Goal: Task Accomplishment & Management: Manage account settings

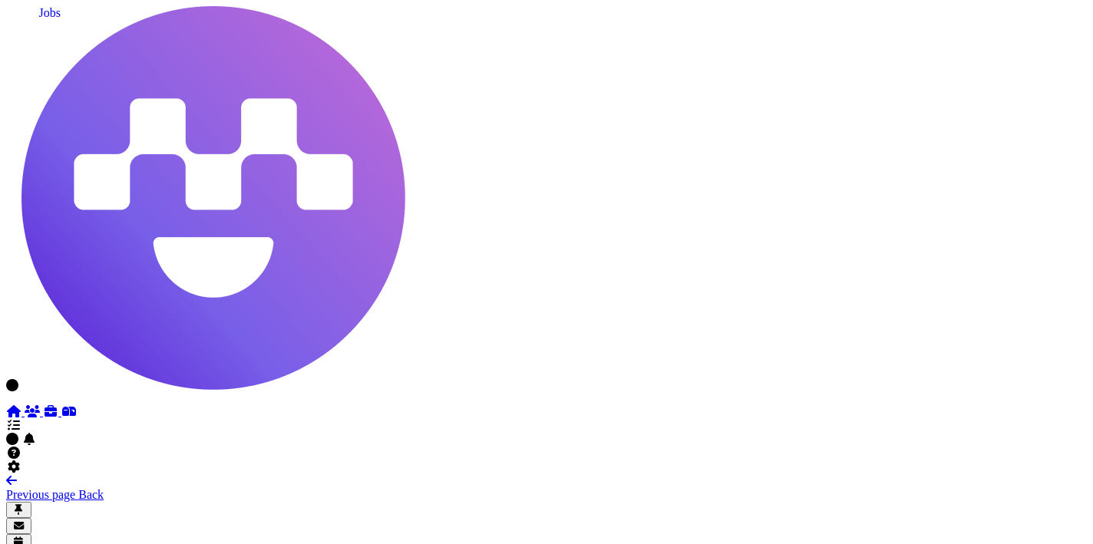
scroll to position [1296, 0]
click at [43, 405] on icon at bounding box center [50, 411] width 15 height 12
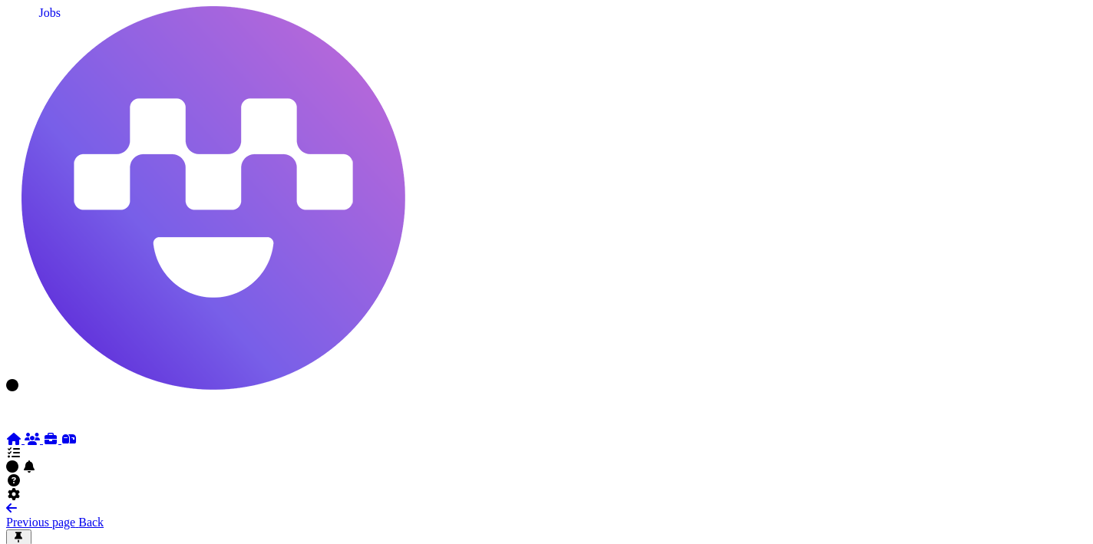
select select "**********"
select select "**"
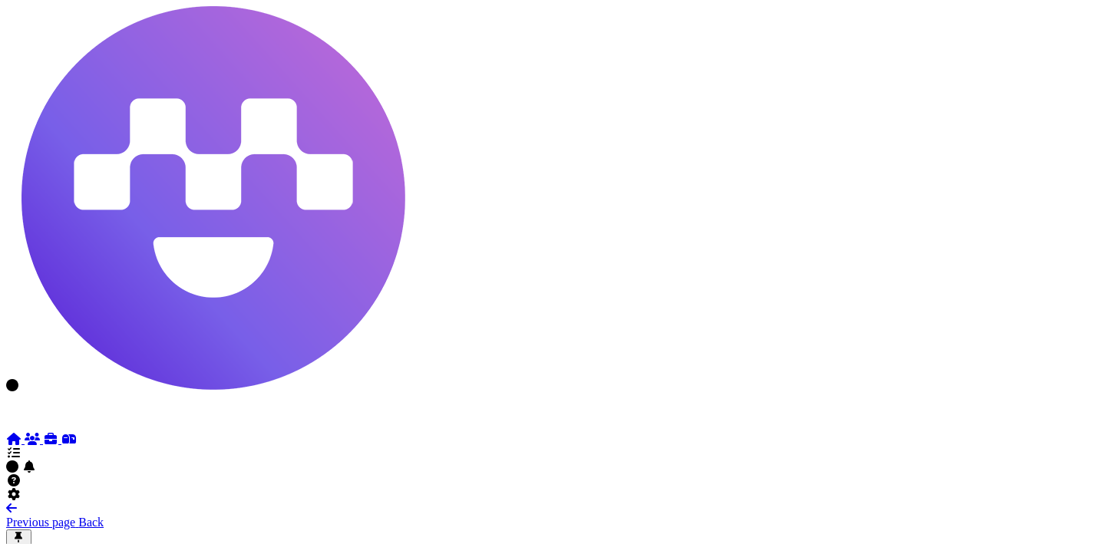
scroll to position [824, 2]
drag, startPoint x: 697, startPoint y: 454, endPoint x: 331, endPoint y: 447, distance: 366.2
drag, startPoint x: 324, startPoint y: 447, endPoint x: 187, endPoint y: 29, distance: 440.1
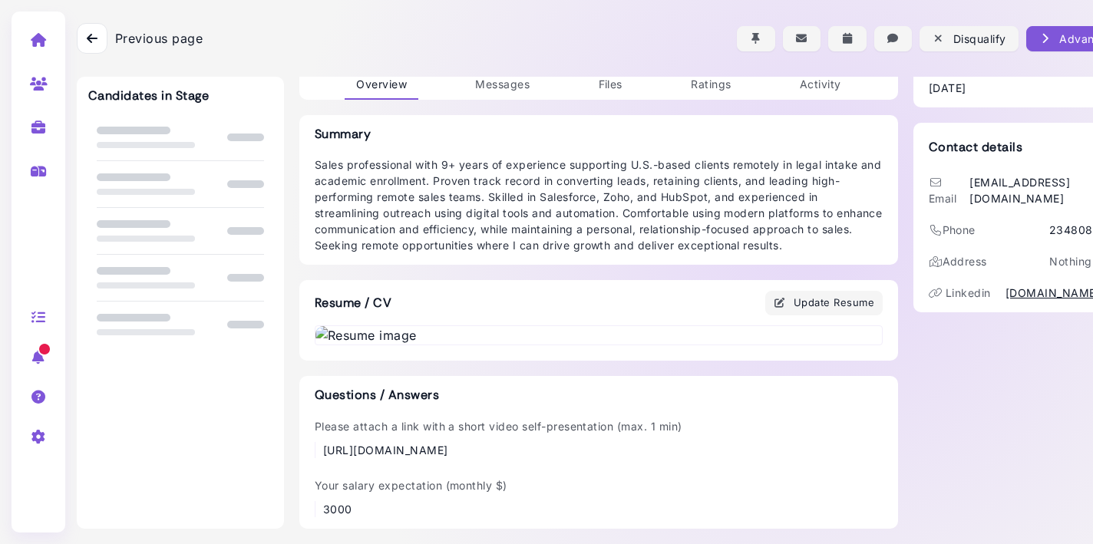
scroll to position [824, 0]
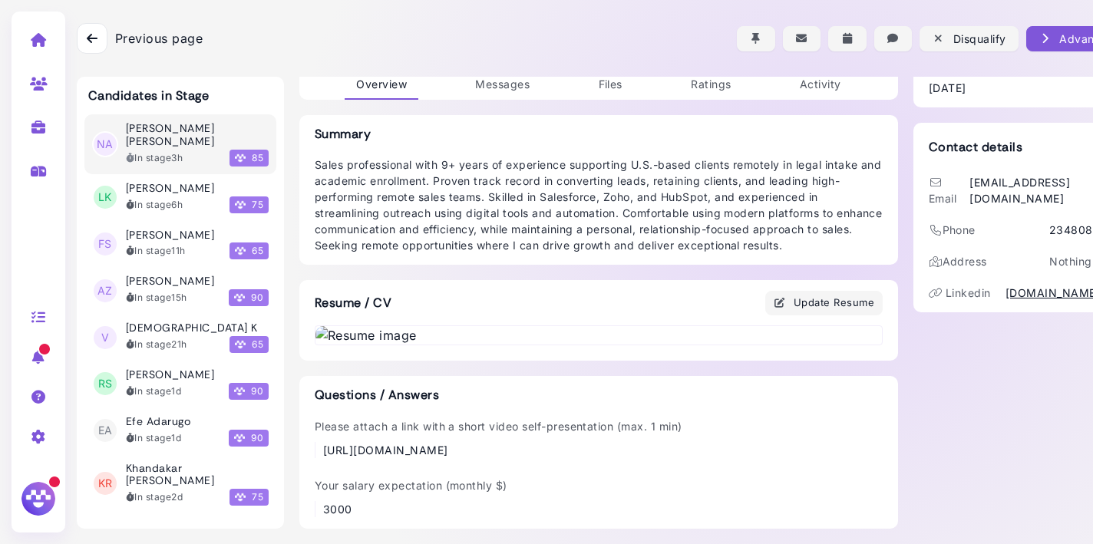
drag, startPoint x: 698, startPoint y: 449, endPoint x: 324, endPoint y: 451, distance: 374.6
click at [324, 451] on div "Please attach a link with a short video self-presentation (max. 1 min) [URL][DO…" at bounding box center [599, 438] width 568 height 40
copy div "[URL][DOMAIN_NAME]"
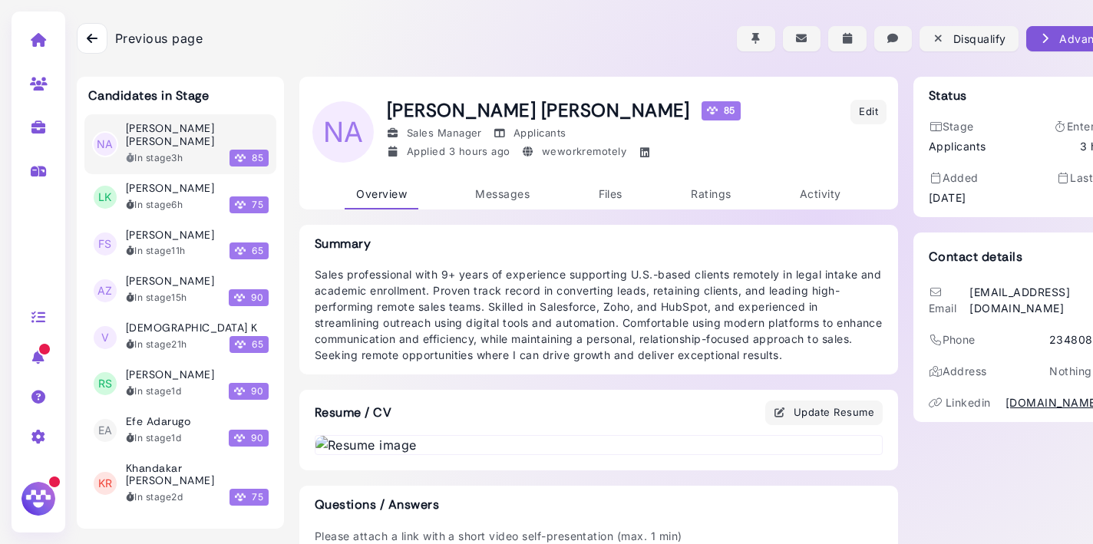
scroll to position [0, 0]
click at [500, 196] on span "Messages" at bounding box center [502, 193] width 54 height 13
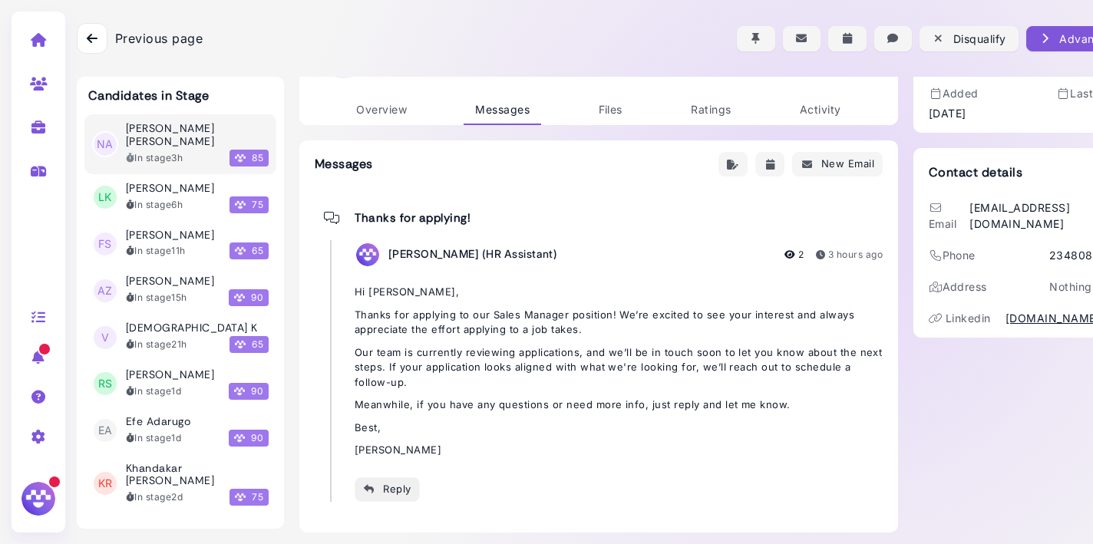
click at [386, 493] on div "Reply" at bounding box center [387, 489] width 48 height 16
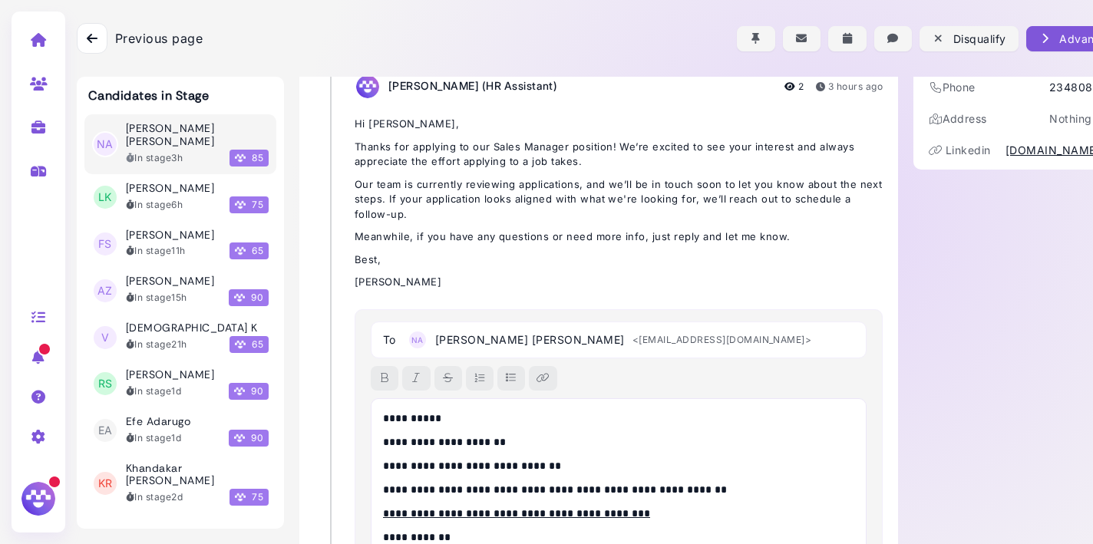
click at [432, 415] on p "**********" at bounding box center [618, 419] width 471 height 16
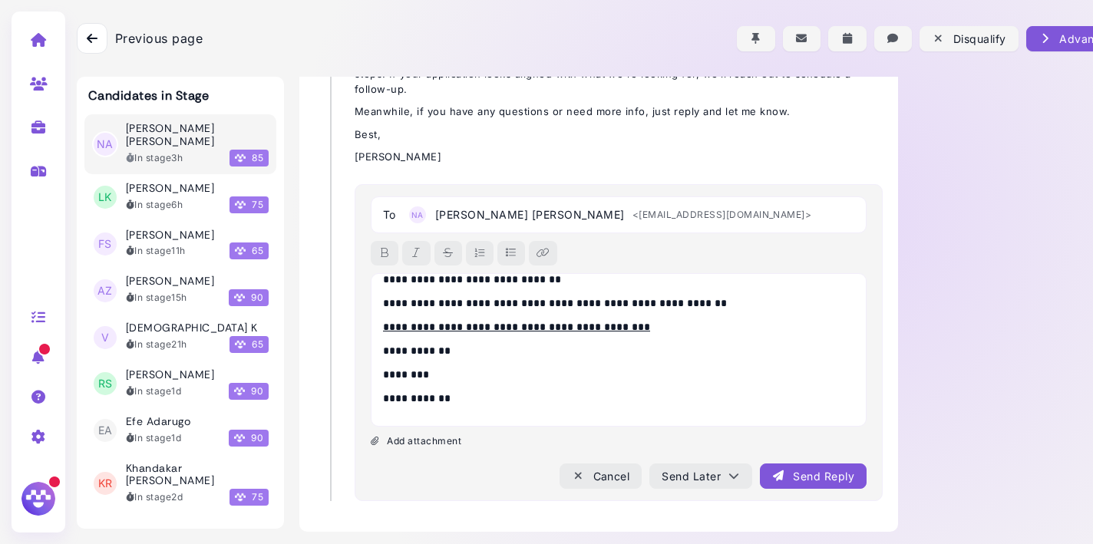
scroll to position [377, 0]
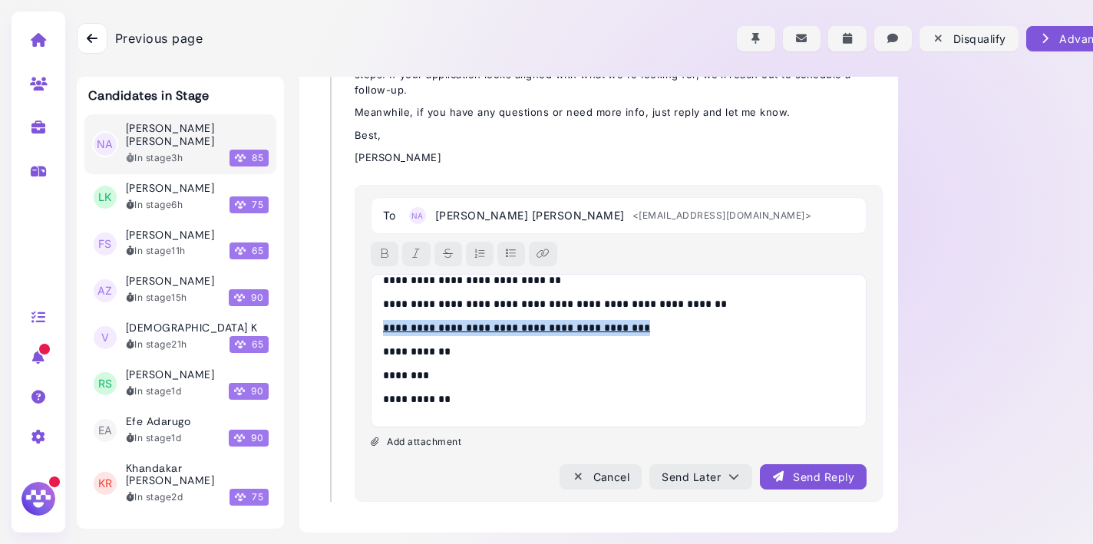
drag, startPoint x: 669, startPoint y: 325, endPoint x: 373, endPoint y: 318, distance: 296.4
click at [373, 318] on div "**********" at bounding box center [619, 351] width 496 height 154
copy link "**********"
click at [803, 469] on div "Send Reply" at bounding box center [813, 477] width 82 height 16
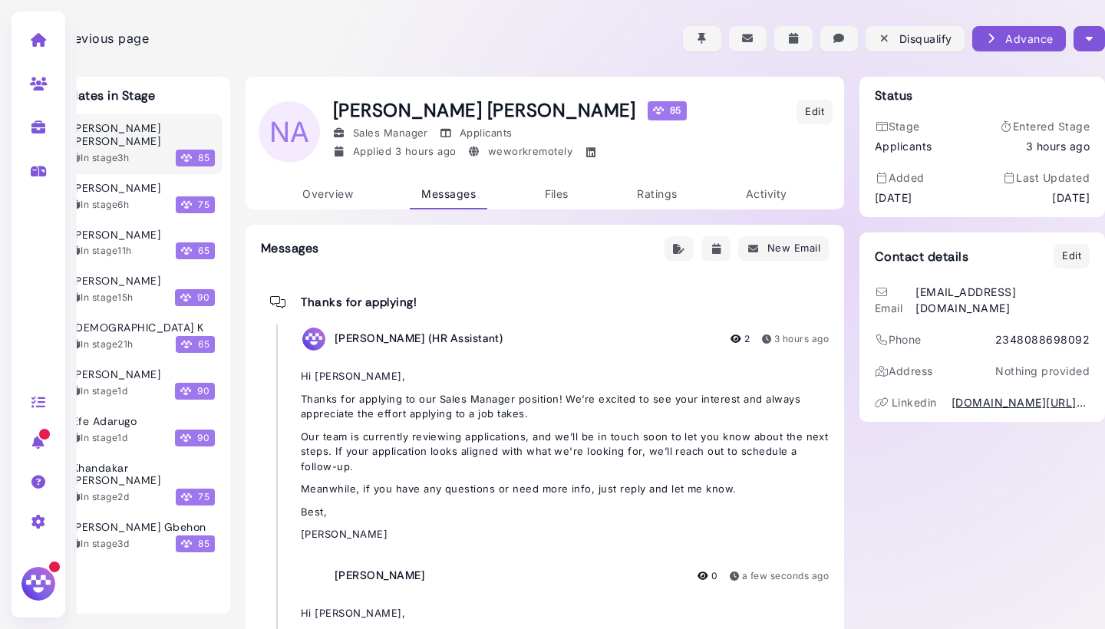
scroll to position [0, 54]
click at [1086, 58] on div at bounding box center [564, 38] width 1082 height 77
click at [1088, 28] on button "button" at bounding box center [1089, 38] width 31 height 25
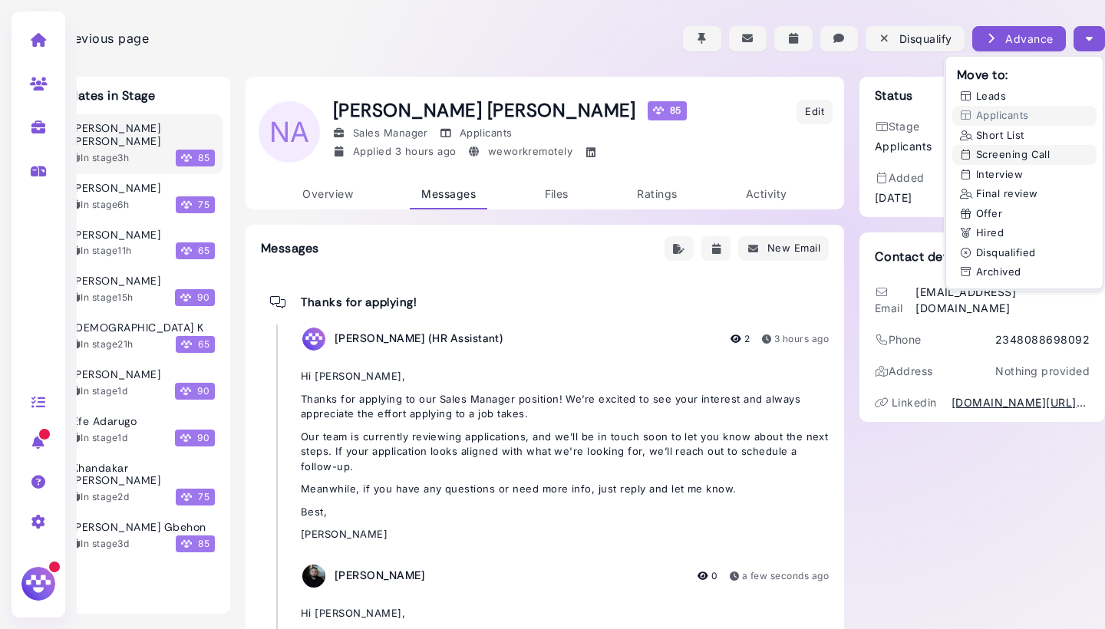
click at [1000, 150] on button "Screening Call" at bounding box center [1025, 155] width 144 height 20
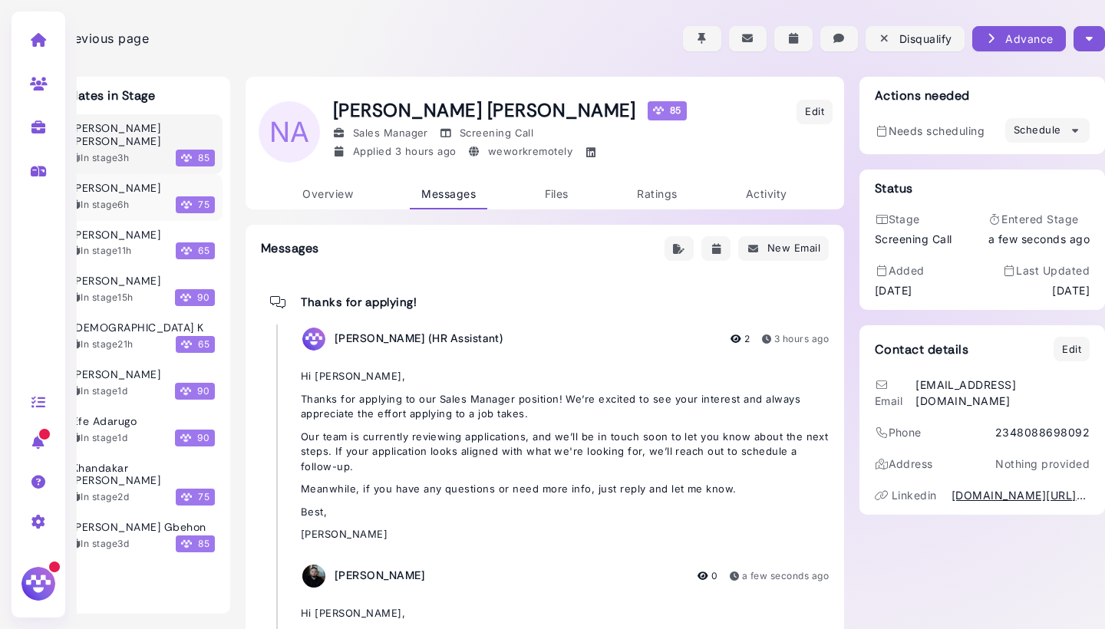
click at [125, 182] on h3 "[PERSON_NAME]" at bounding box center [116, 188] width 88 height 13
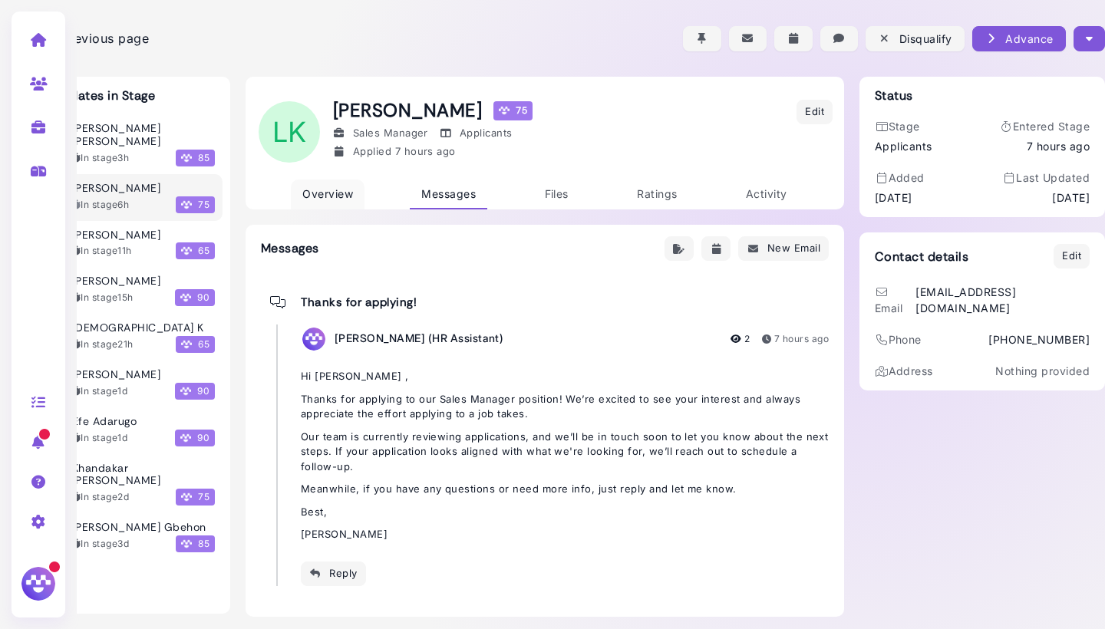
click at [328, 209] on link "Overview" at bounding box center [328, 195] width 74 height 30
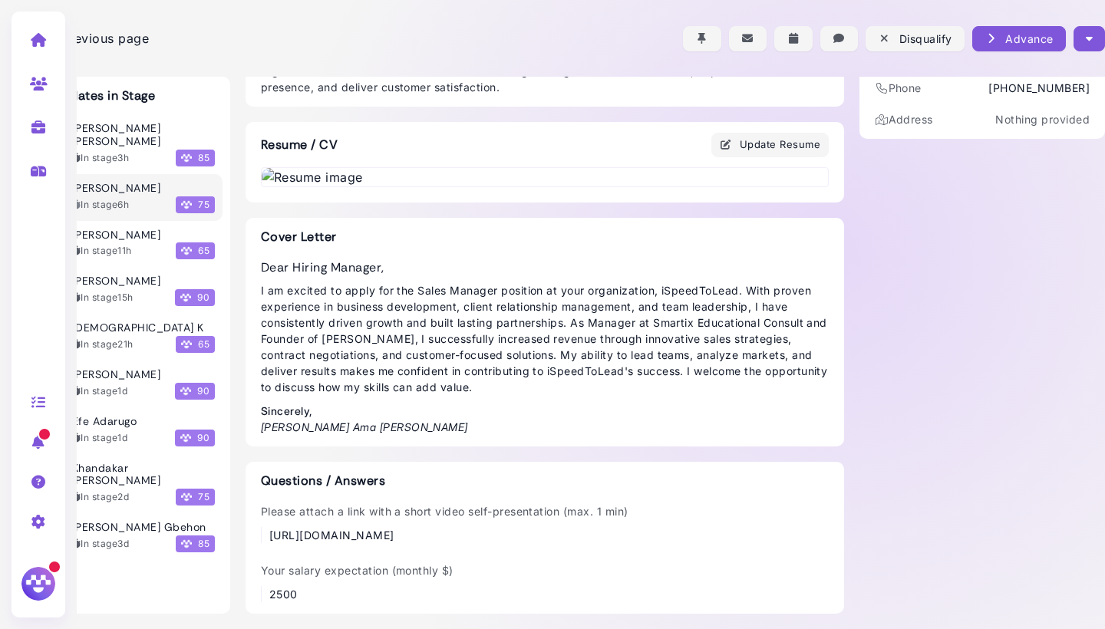
scroll to position [1033, 54]
drag, startPoint x: 449, startPoint y: 537, endPoint x: 267, endPoint y: 530, distance: 182.0
click at [267, 530] on div "https://vimeo.com/1112907011" at bounding box center [445, 535] width 368 height 16
copy div "https://vimeo.com/1112907011"
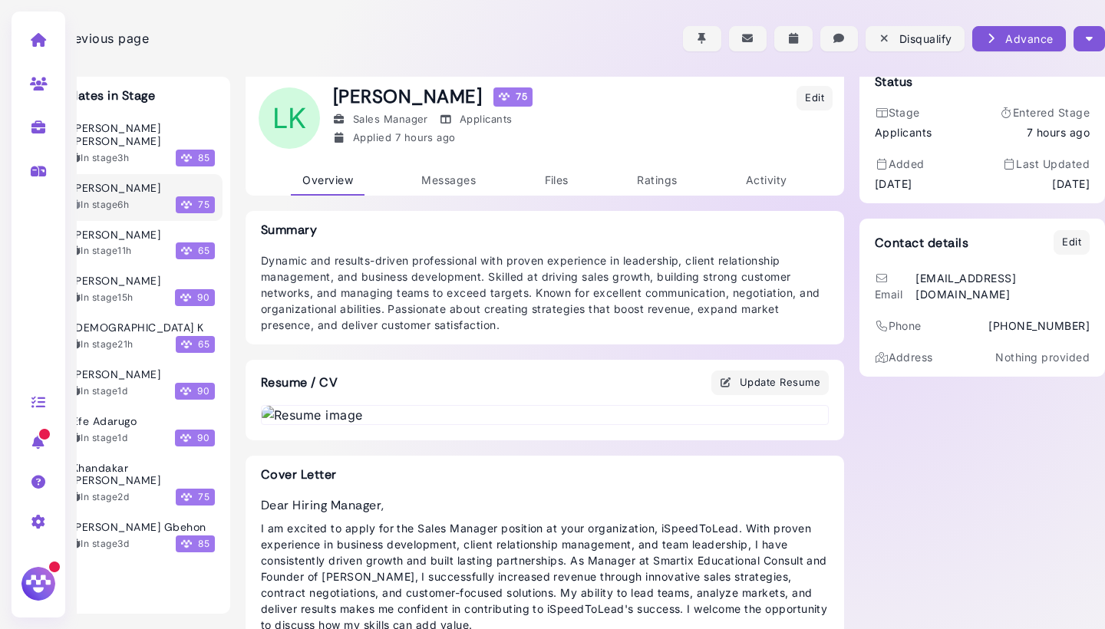
scroll to position [0, 54]
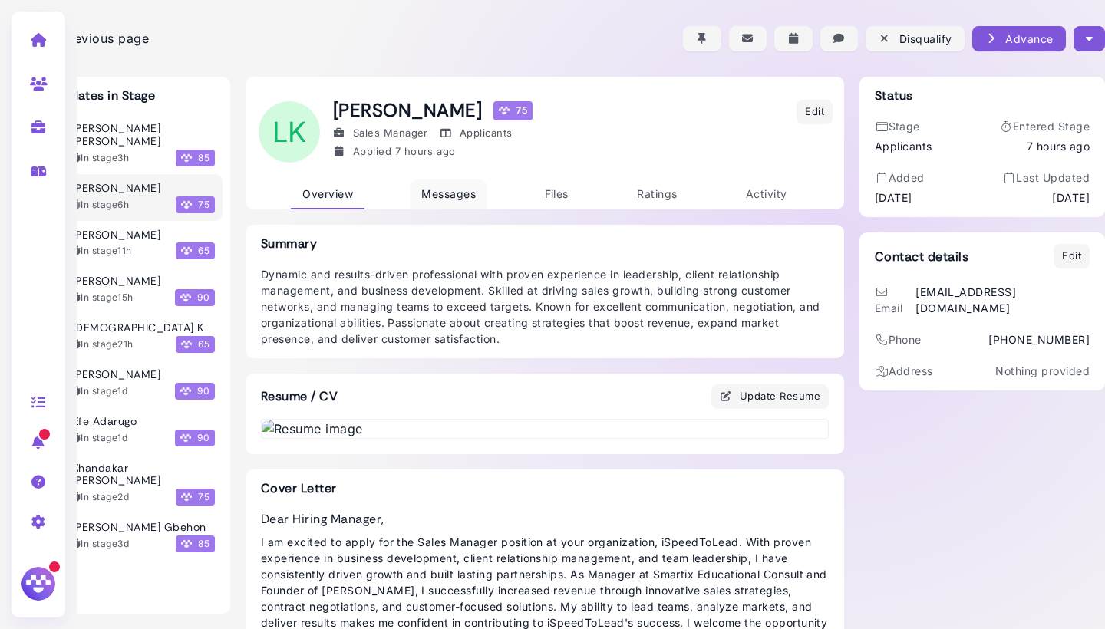
click at [454, 197] on span "Messages" at bounding box center [448, 193] width 54 height 13
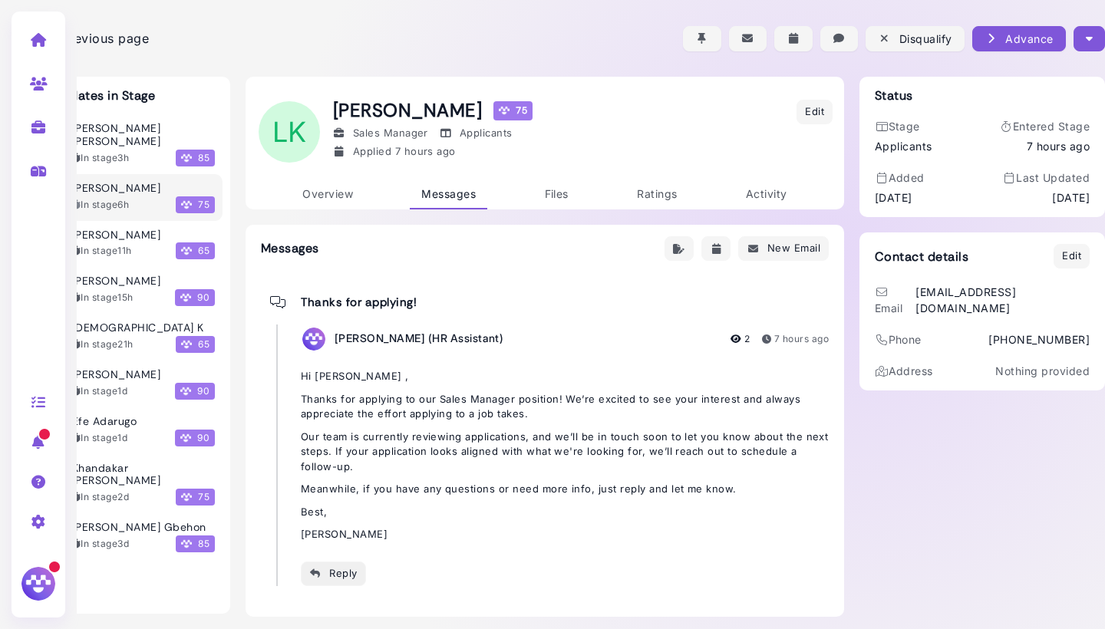
click at [330, 543] on div "Reply" at bounding box center [333, 574] width 48 height 16
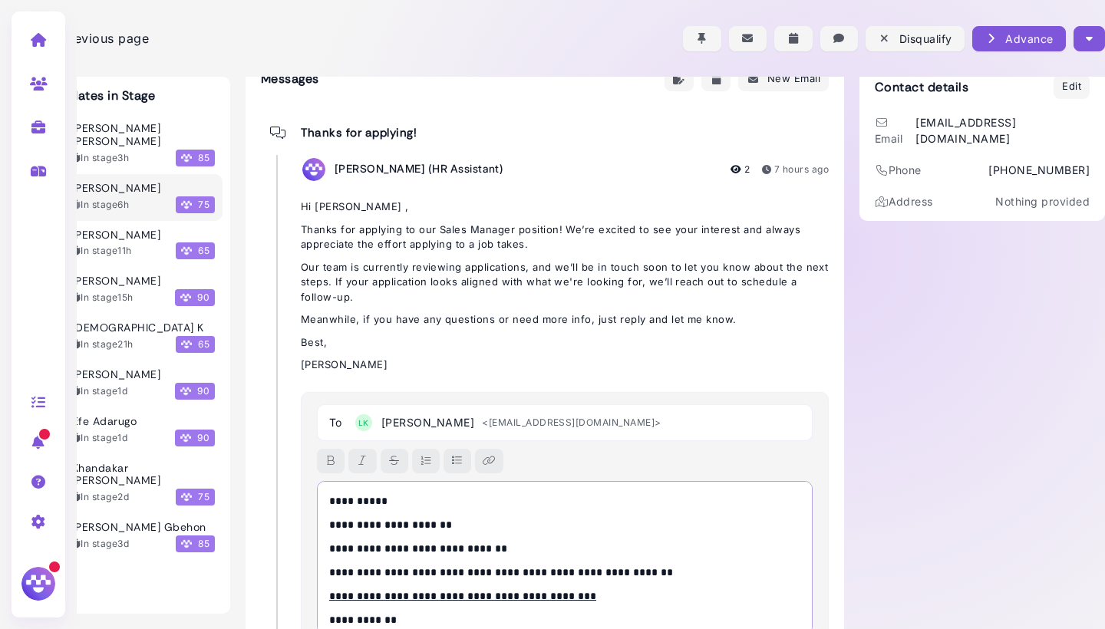
click at [380, 500] on p "**********" at bounding box center [564, 502] width 471 height 16
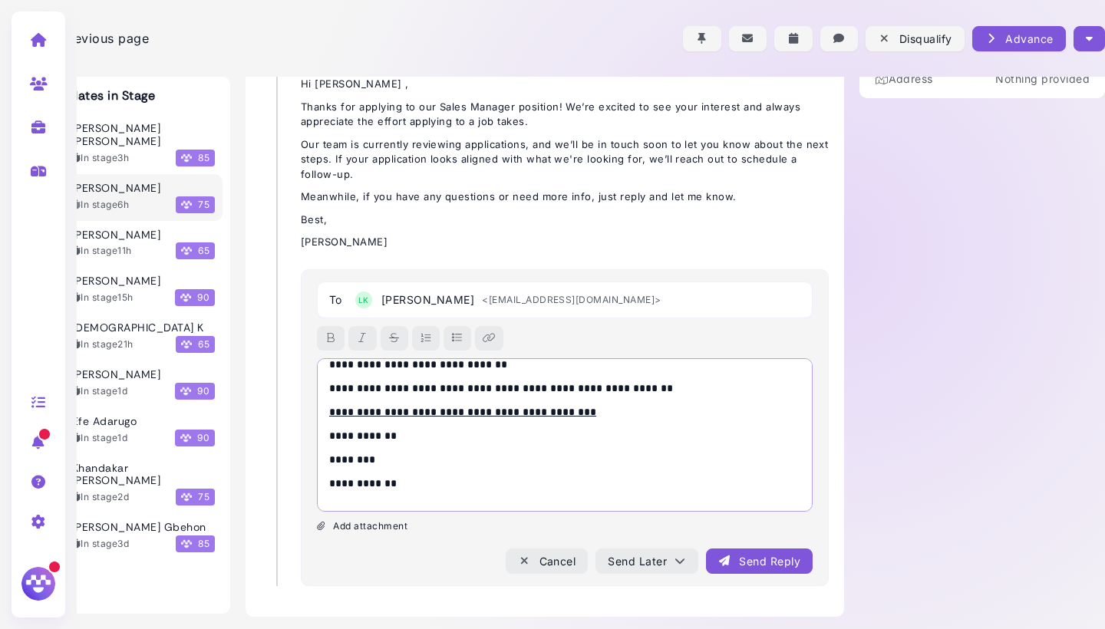
scroll to position [292, 54]
click at [746, 543] on div "Send Reply" at bounding box center [759, 562] width 82 height 16
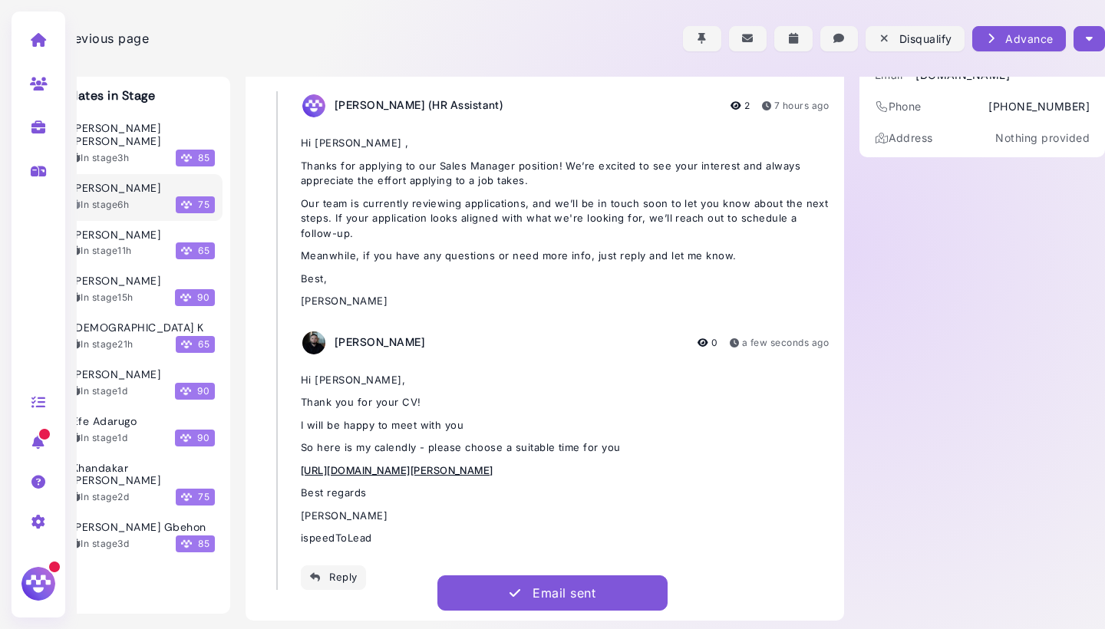
scroll to position [128, 54]
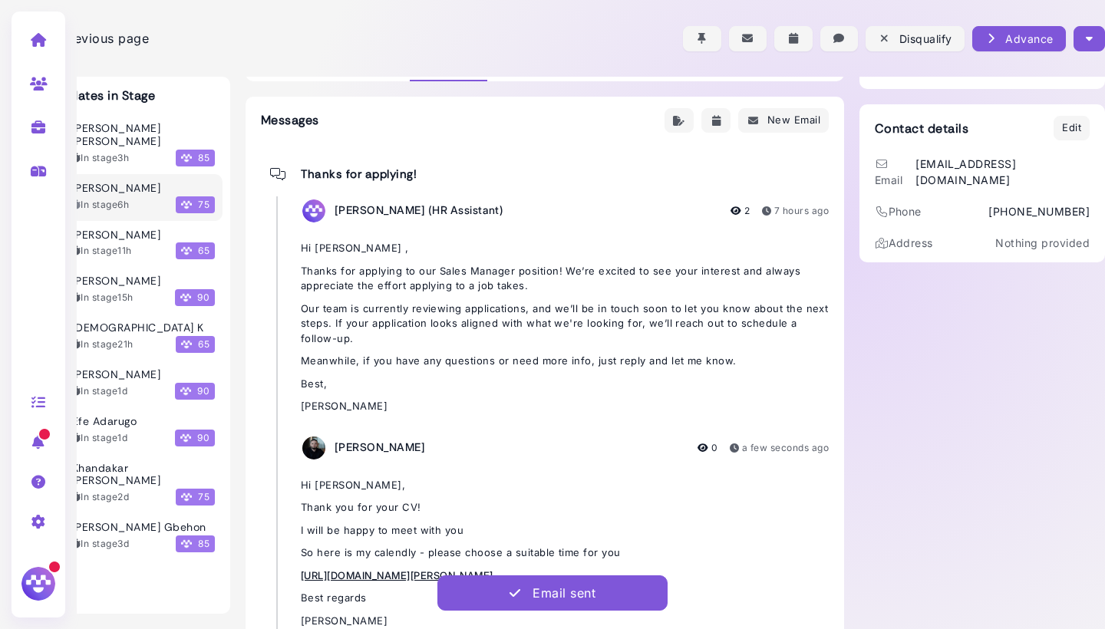
click at [1082, 31] on button "button" at bounding box center [1089, 38] width 31 height 25
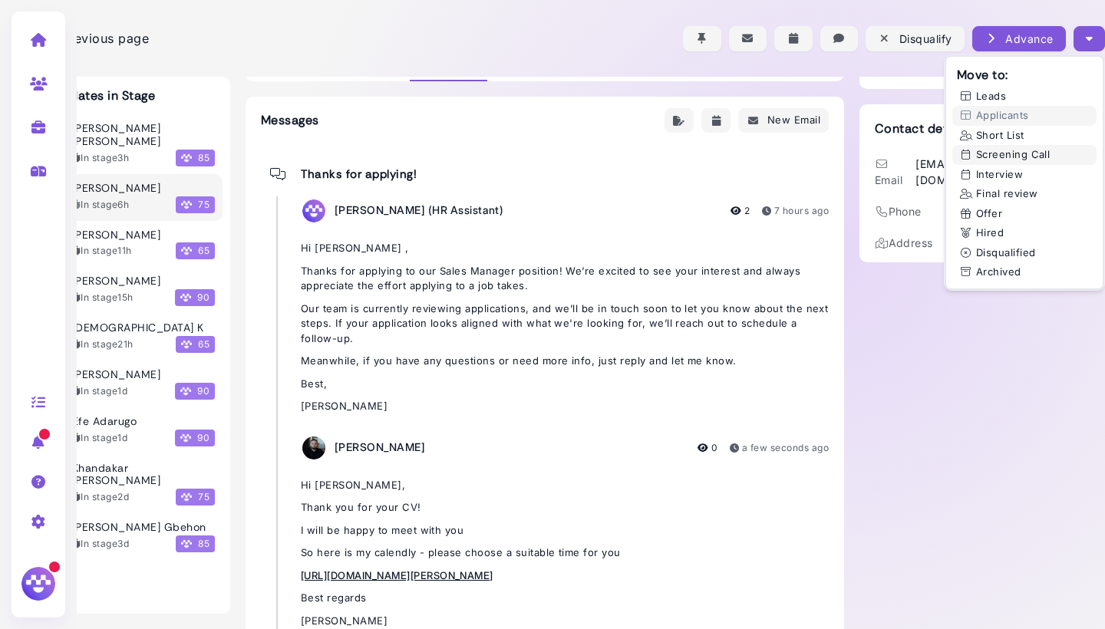
click at [1015, 154] on button "Screening Call" at bounding box center [1025, 155] width 144 height 20
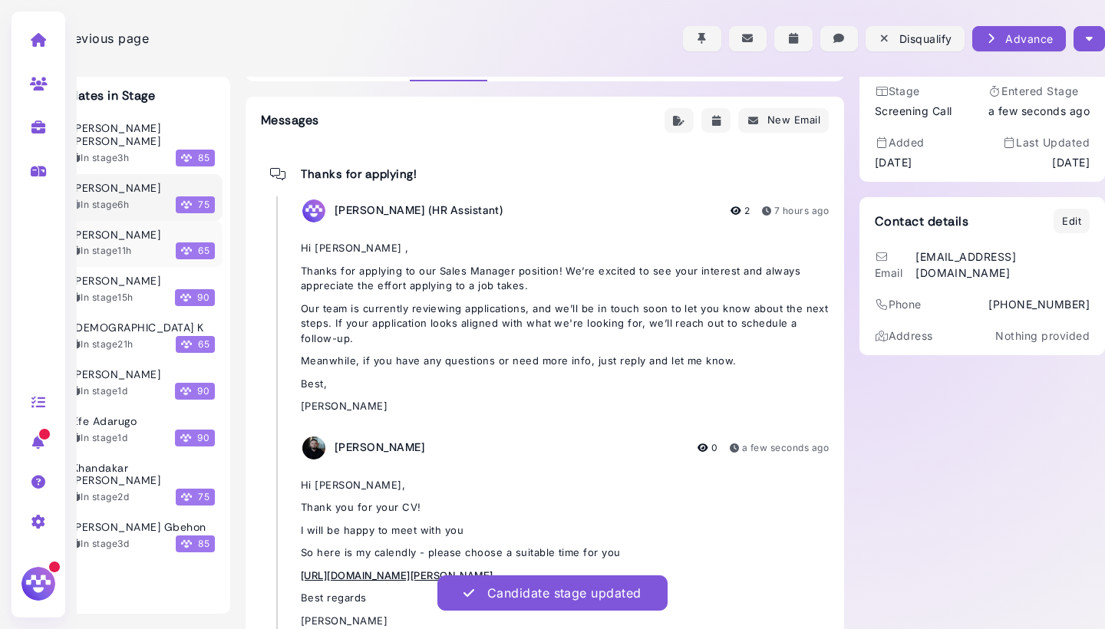
click at [129, 245] on time "11h" at bounding box center [124, 251] width 14 height 12
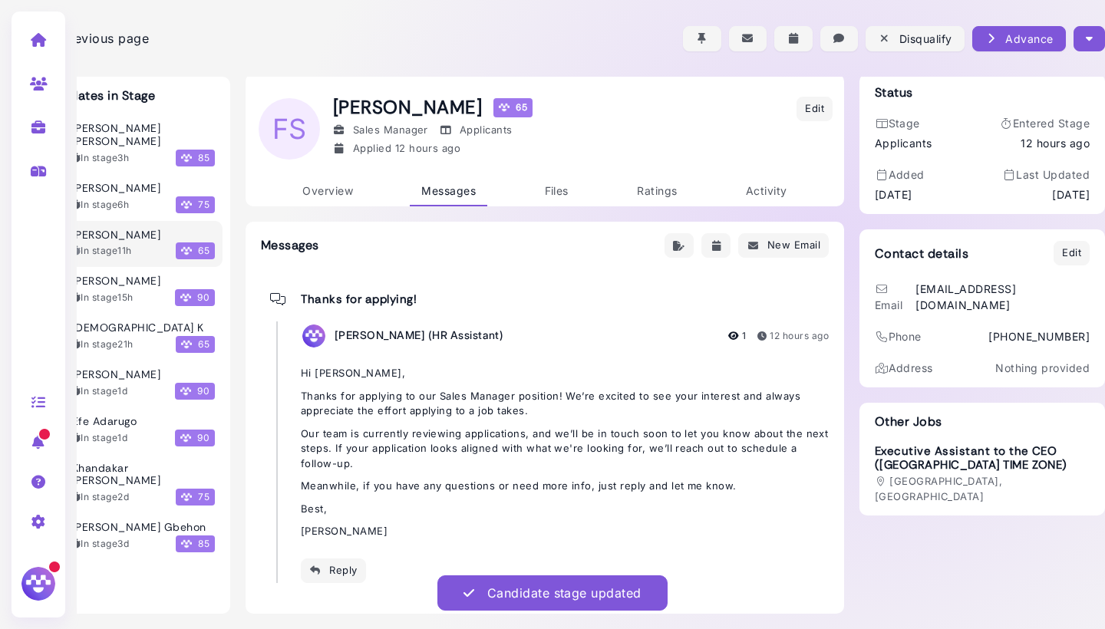
scroll to position [0, 54]
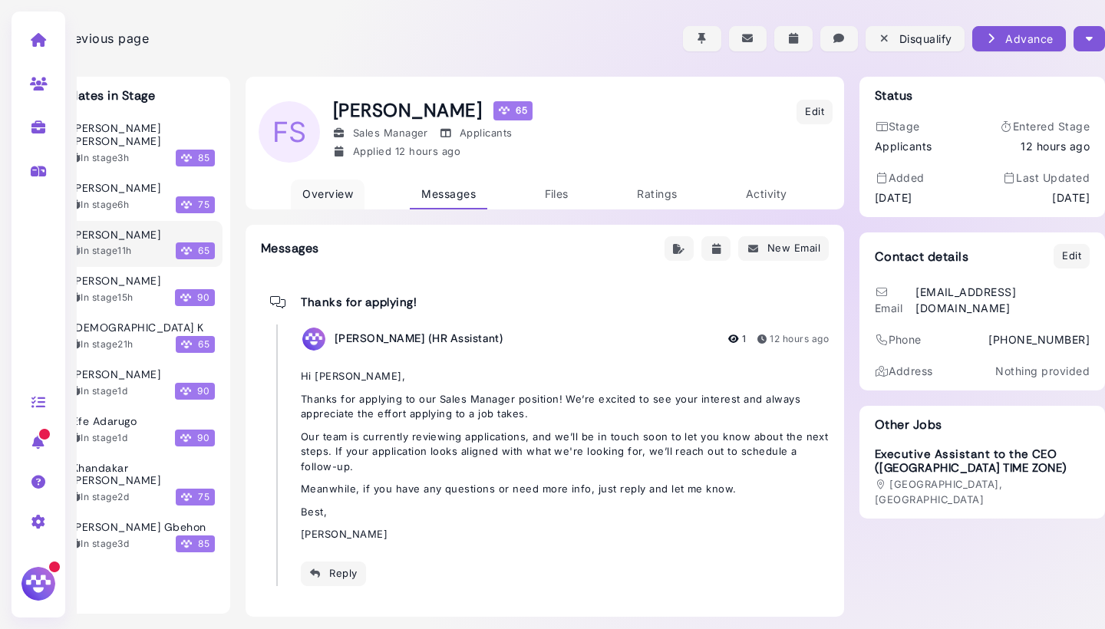
click at [329, 183] on link "Overview" at bounding box center [328, 195] width 74 height 30
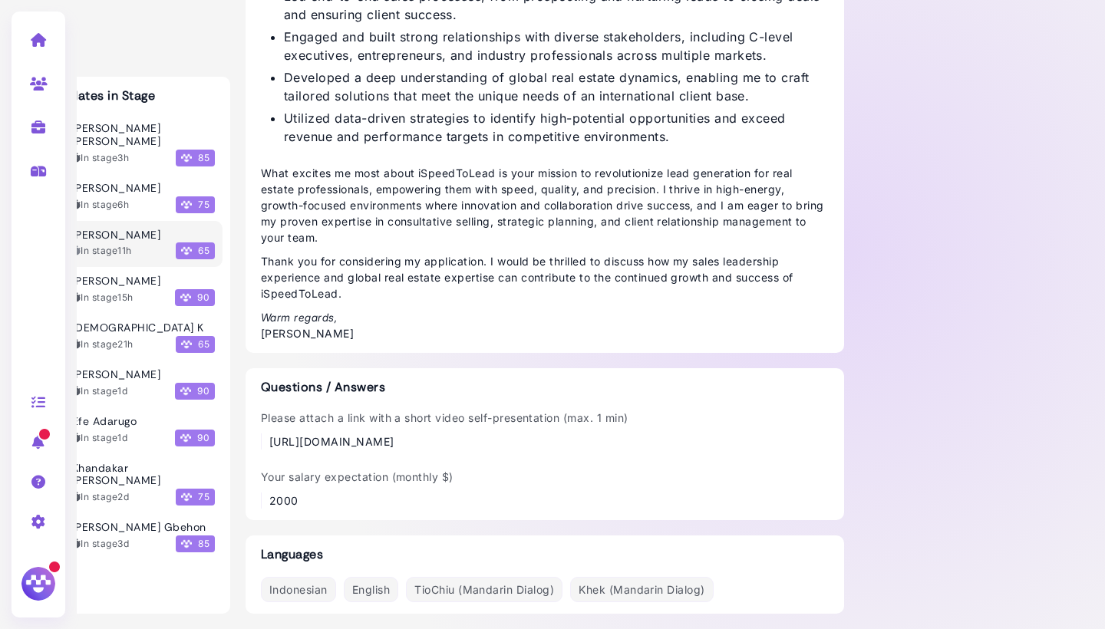
scroll to position [1472, 54]
drag, startPoint x: 794, startPoint y: 446, endPoint x: 266, endPoint y: 434, distance: 528.2
click at [266, 434] on div "Please attach a link with a short video self-presentation (max. 1 min) https://…" at bounding box center [545, 430] width 568 height 40
copy div "https://drive.google.com/file/d/1fy8j0TGKwpKYmsVesOVVnc0b0NZco7H2/view?usp=shar…"
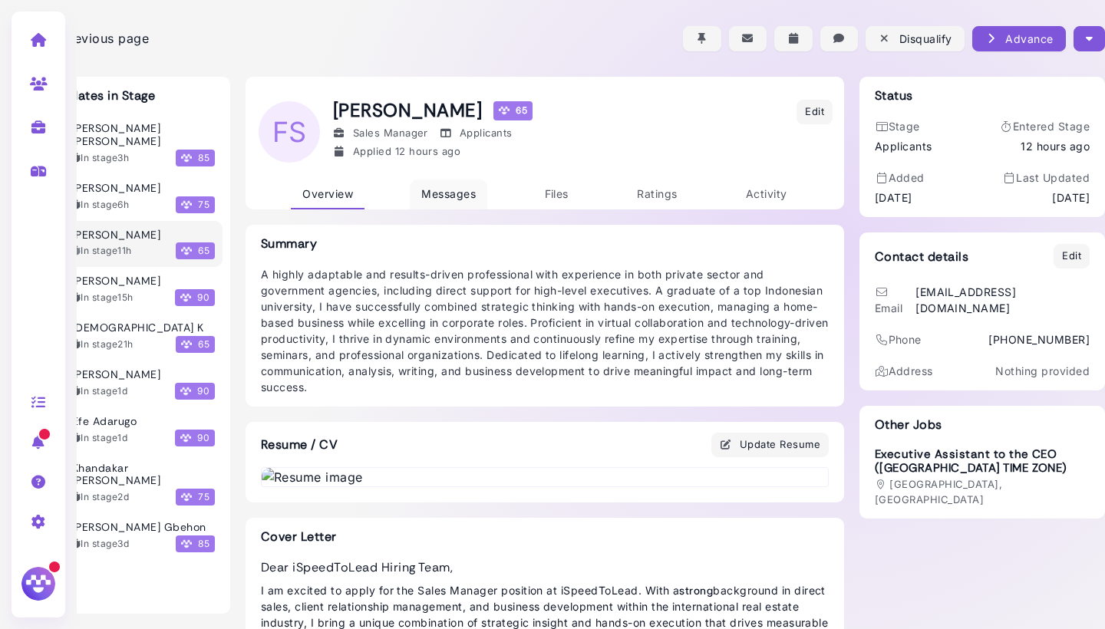
scroll to position [0, 54]
click at [461, 189] on span "Messages" at bounding box center [448, 193] width 54 height 13
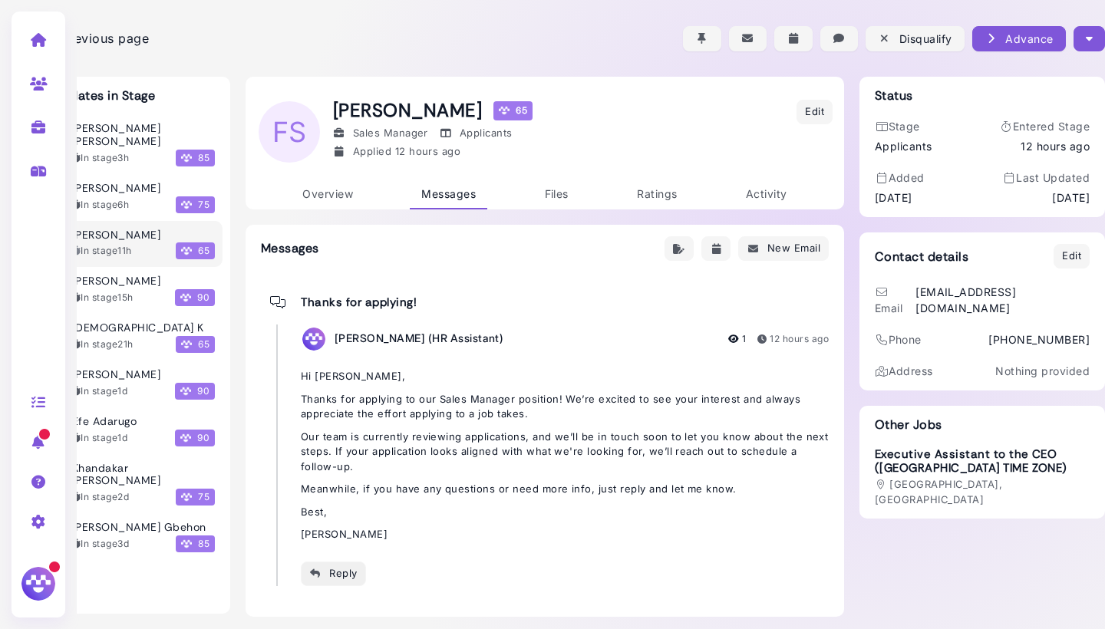
click at [338, 543] on div "Reply" at bounding box center [333, 574] width 48 height 16
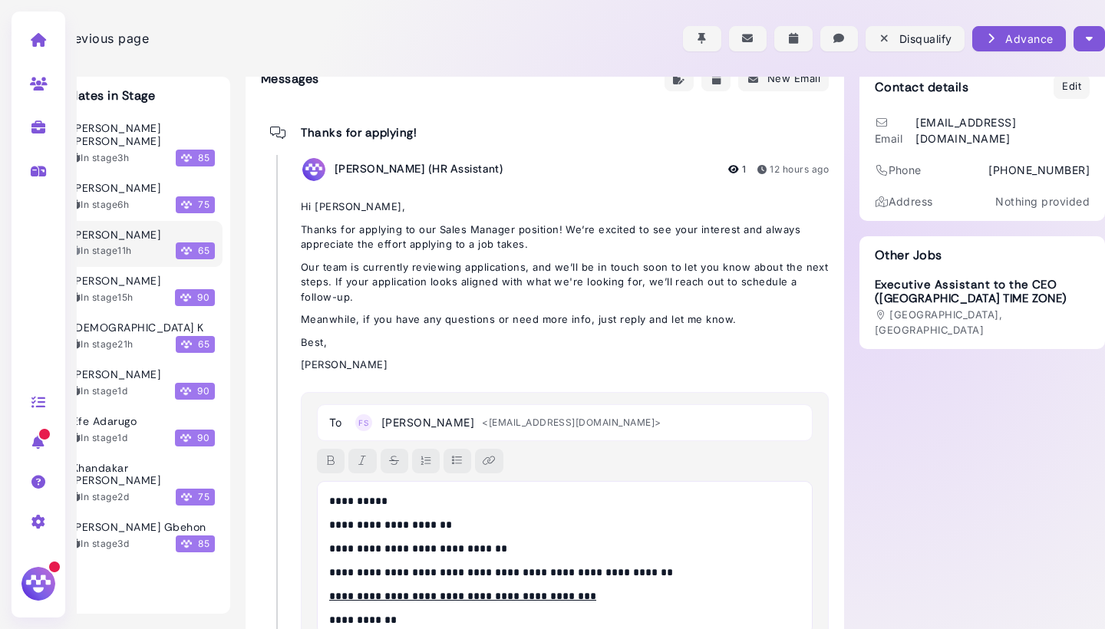
click at [378, 494] on p "**********" at bounding box center [564, 502] width 471 height 16
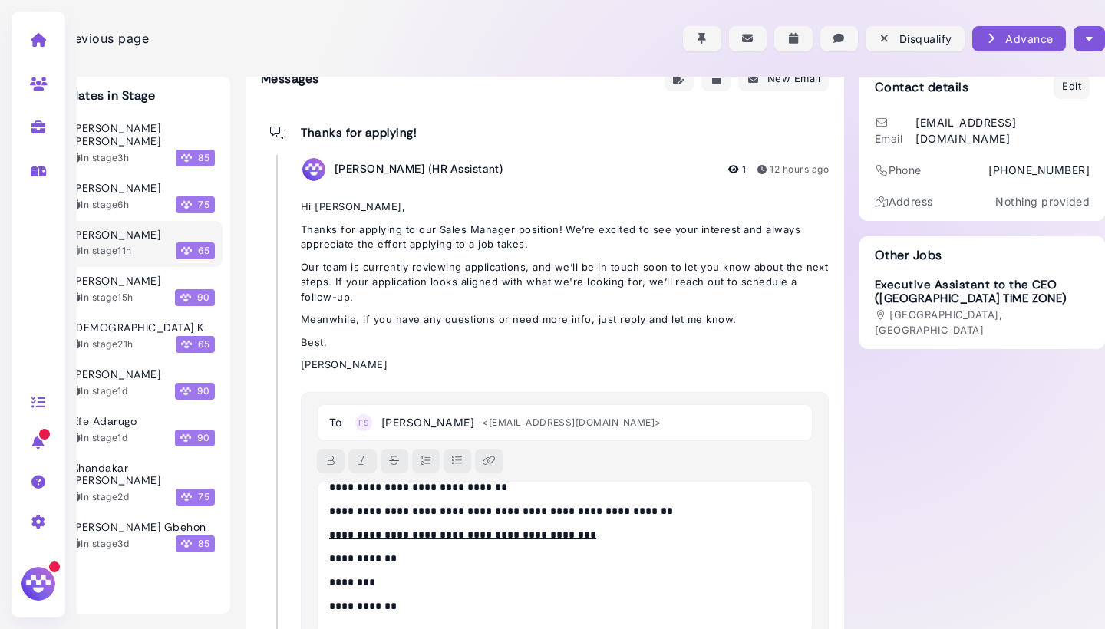
scroll to position [61, 0]
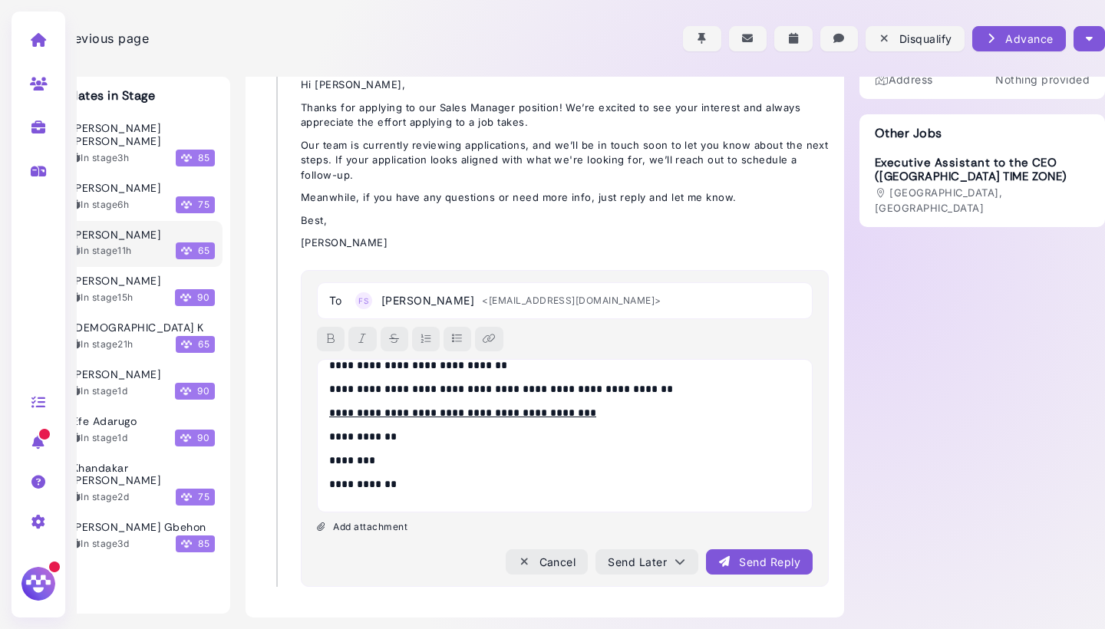
click at [726, 543] on icon "submit" at bounding box center [725, 562] width 14 height 16
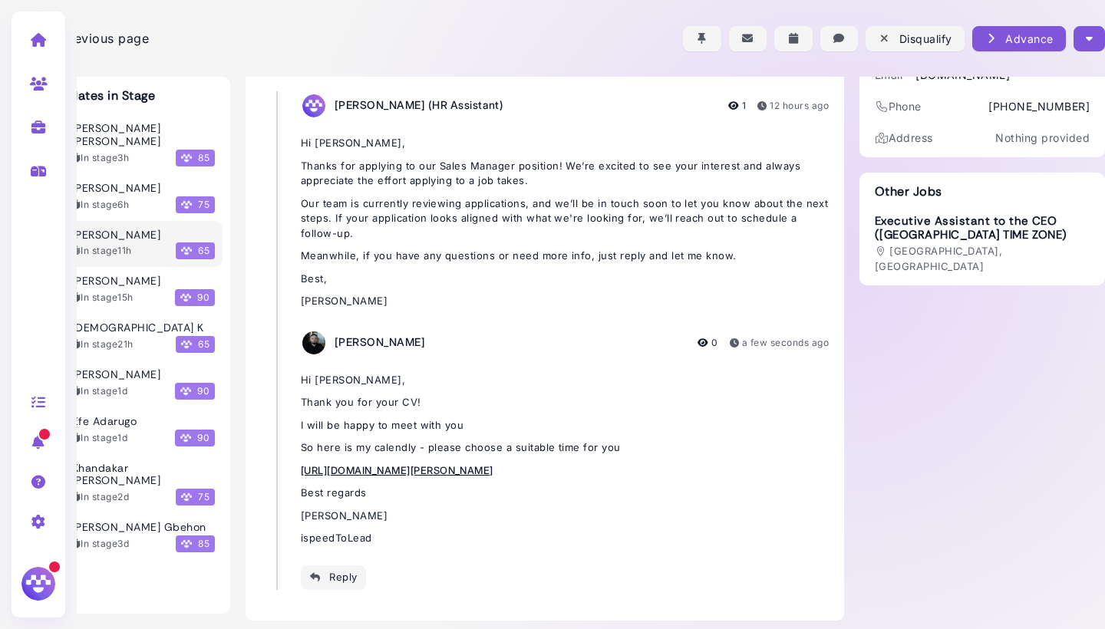
click at [1084, 47] on button "button" at bounding box center [1089, 38] width 31 height 25
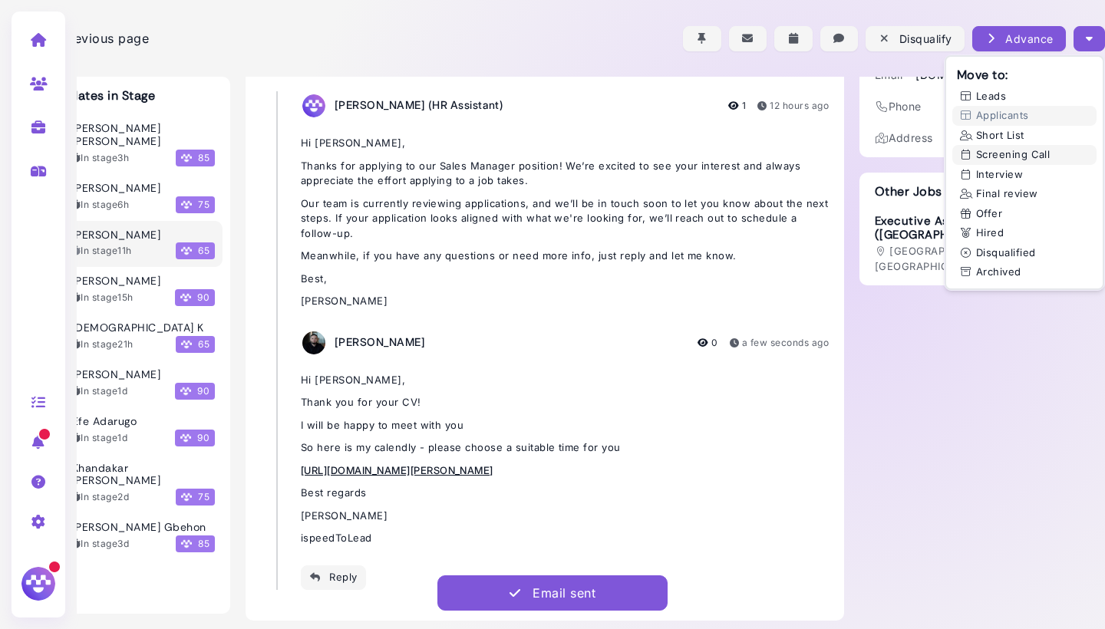
click at [1027, 154] on button "Screening Call" at bounding box center [1025, 155] width 144 height 20
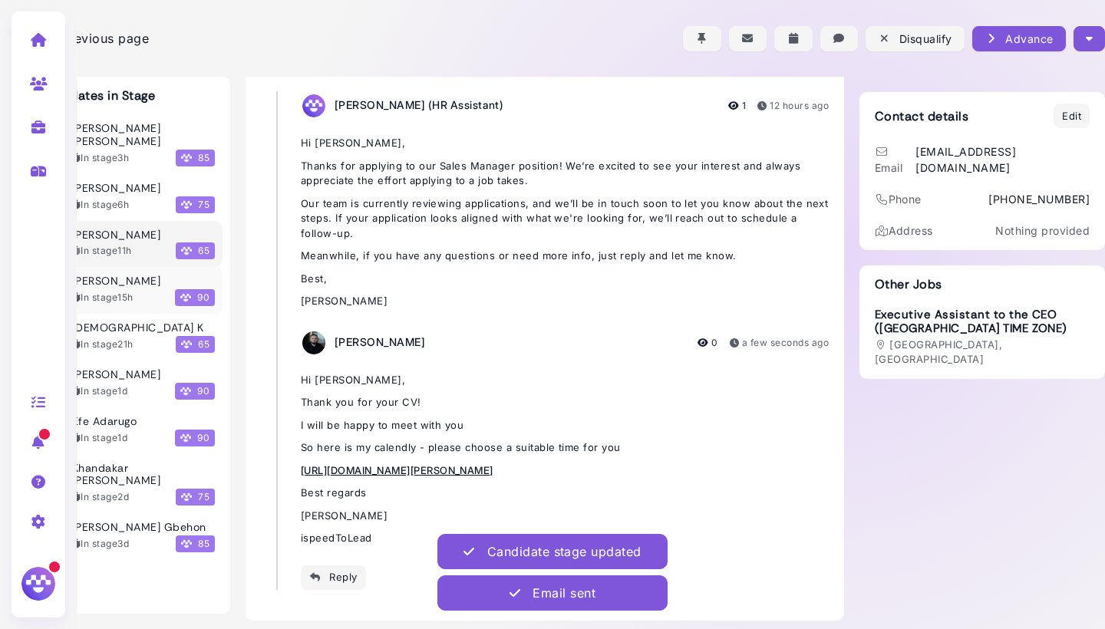
click at [114, 291] on div "In stage 15h" at bounding box center [102, 298] width 61 height 14
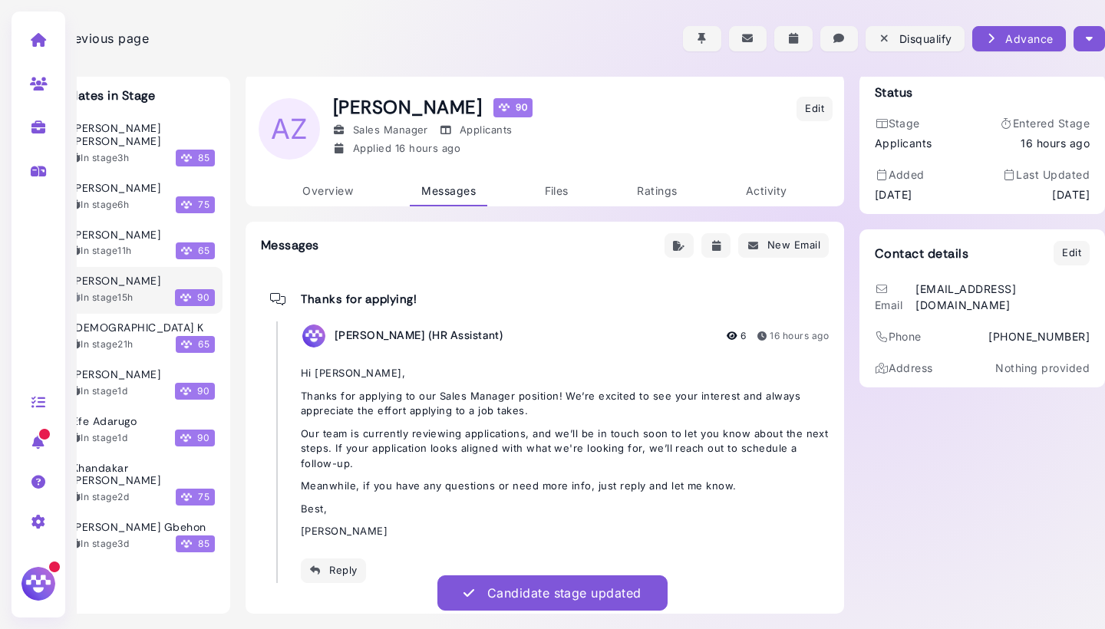
scroll to position [0, 54]
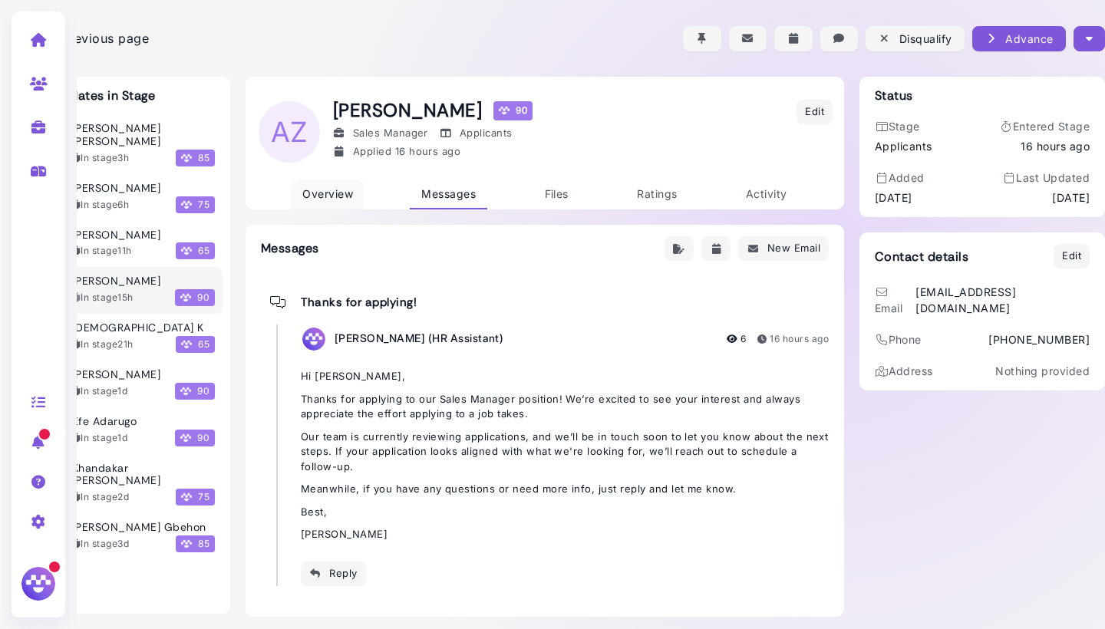
click at [323, 199] on span "Overview" at bounding box center [327, 193] width 51 height 13
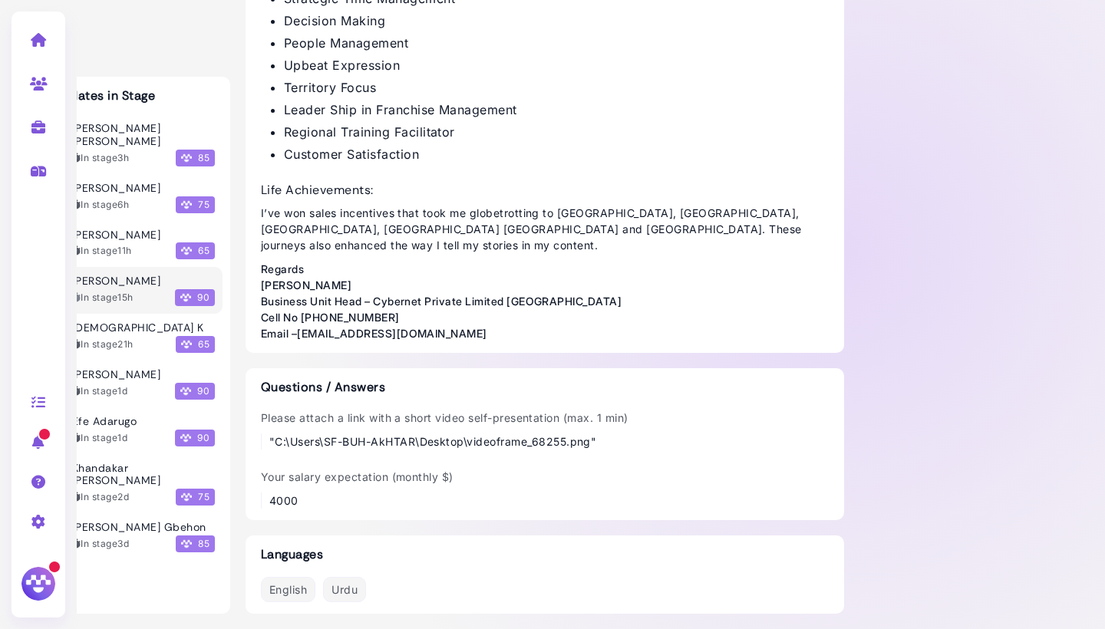
scroll to position [2303, 54]
click at [613, 445] on div ""C:\Users\SF-BUH-AkHTAR\Desktop\videoframe_68255.png"" at bounding box center [448, 442] width 359 height 16
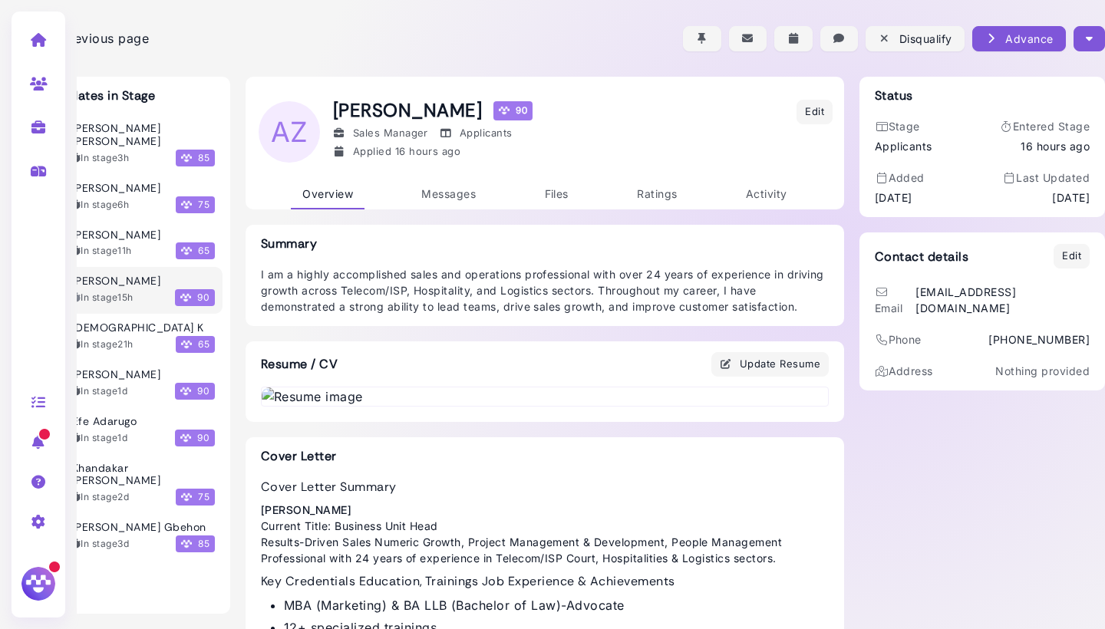
scroll to position [0, 54]
click at [1091, 41] on icon "button" at bounding box center [1089, 39] width 7 height 16
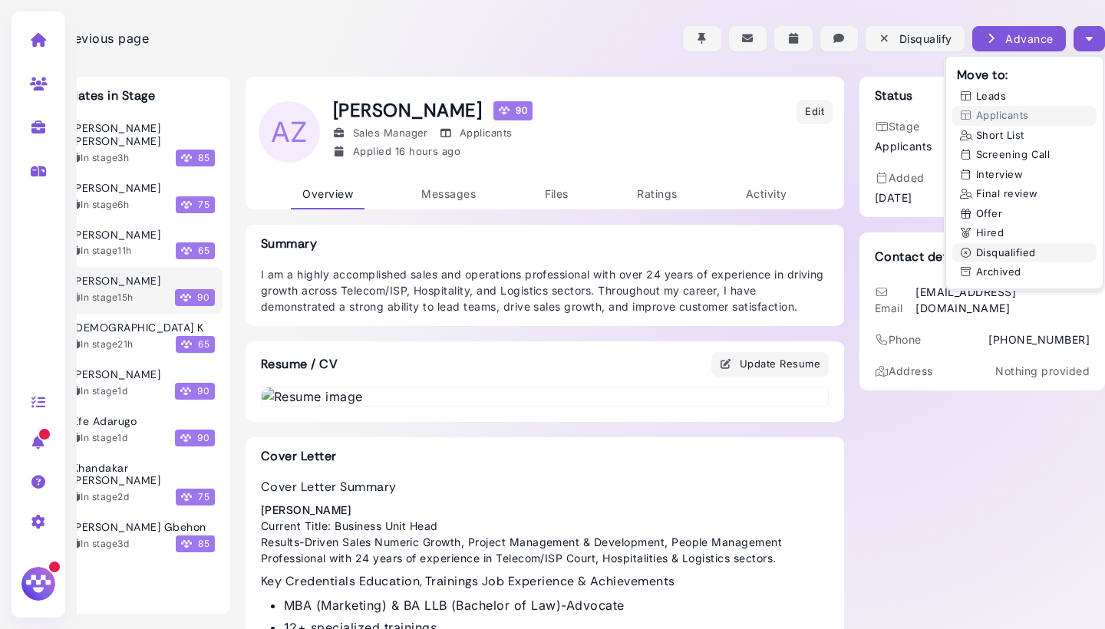
click at [1005, 255] on button "Disqualified" at bounding box center [1025, 253] width 144 height 20
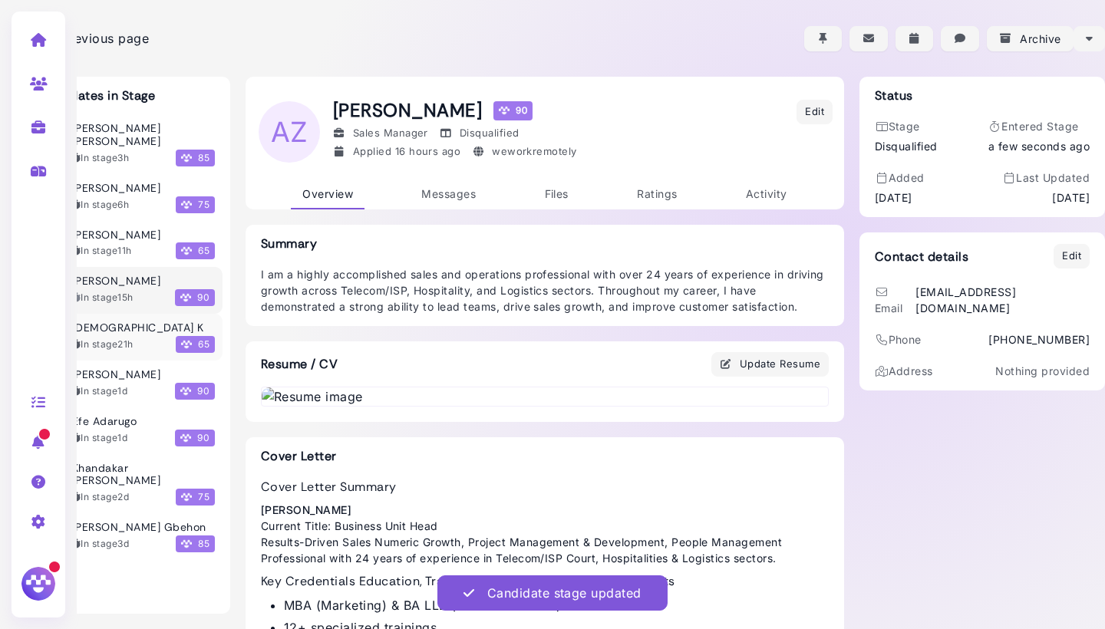
click at [143, 322] on div "[DEMOGRAPHIC_DATA] K" at bounding box center [143, 328] width 143 height 13
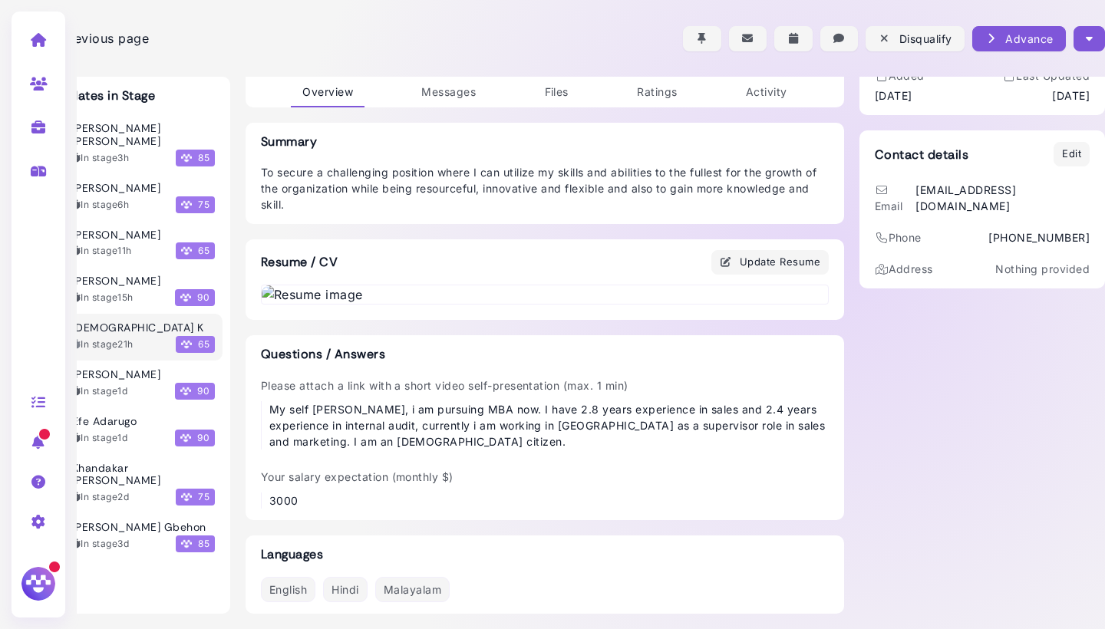
scroll to position [232, 54]
click at [1090, 31] on icon "button" at bounding box center [1089, 39] width 7 height 16
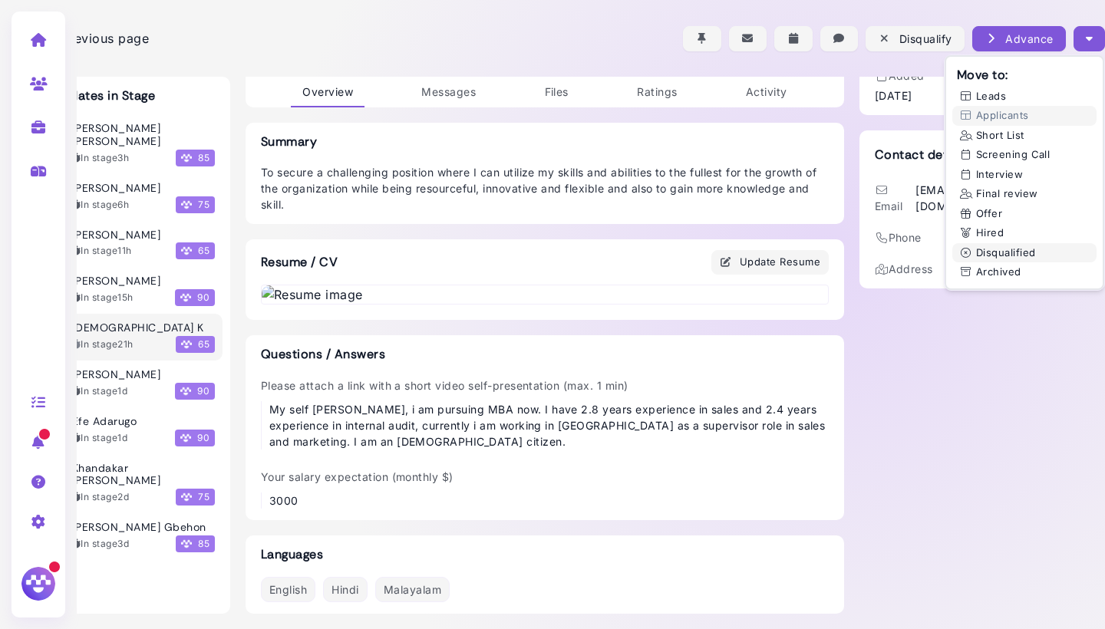
click at [1002, 246] on button "Disqualified" at bounding box center [1025, 253] width 144 height 20
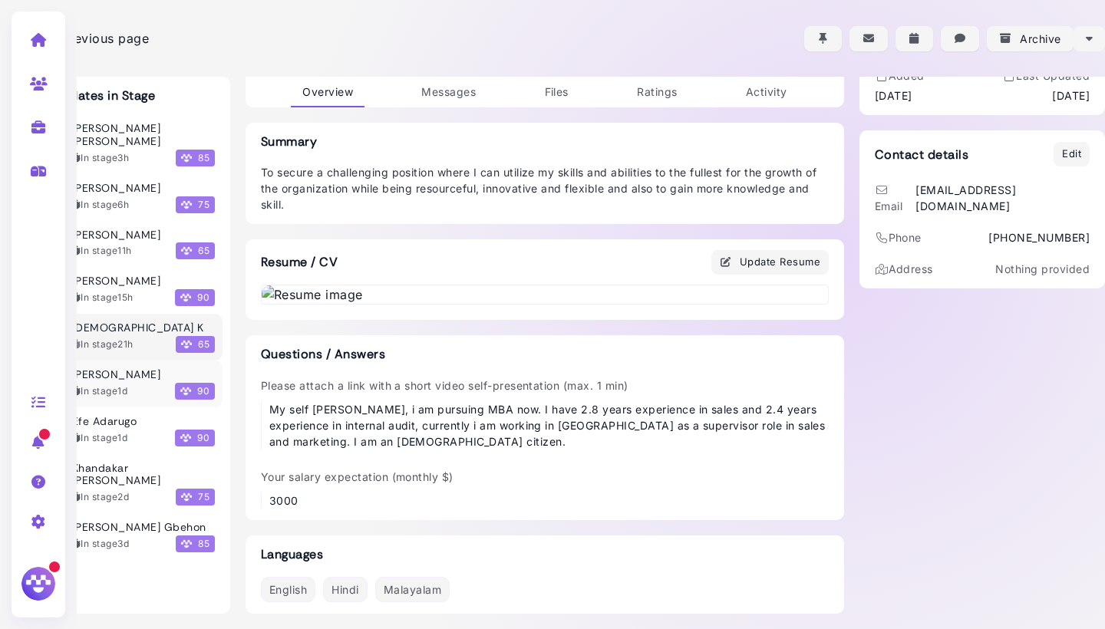
click at [122, 368] on h3 "[PERSON_NAME]" at bounding box center [116, 374] width 88 height 13
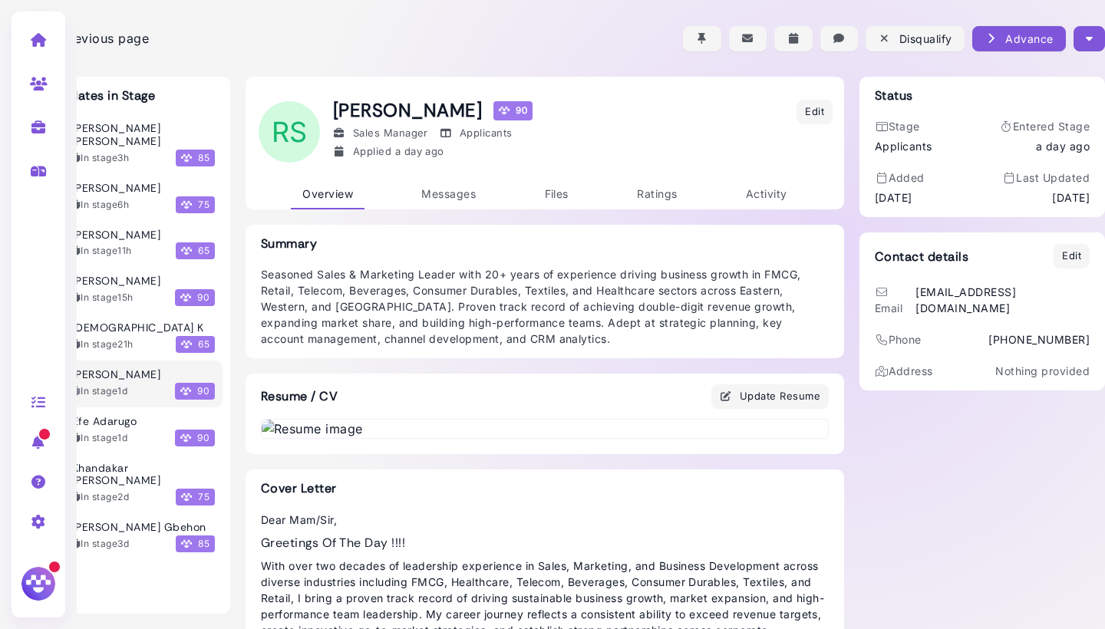
scroll to position [0, 54]
click at [1092, 38] on icon "button" at bounding box center [1089, 39] width 7 height 16
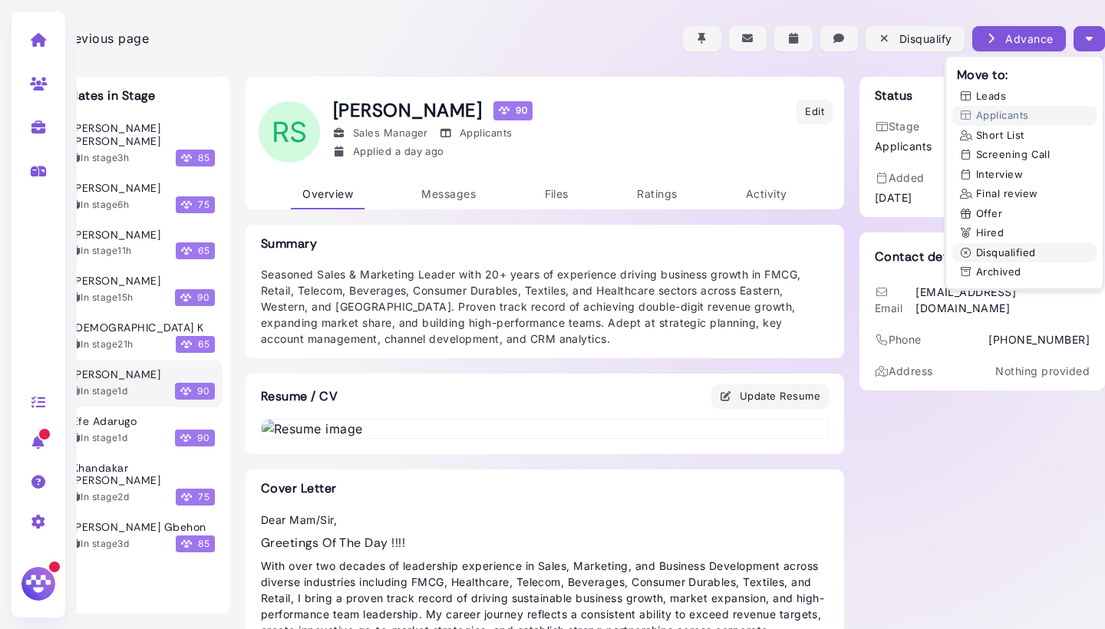
click at [994, 247] on button "Disqualified" at bounding box center [1025, 253] width 144 height 20
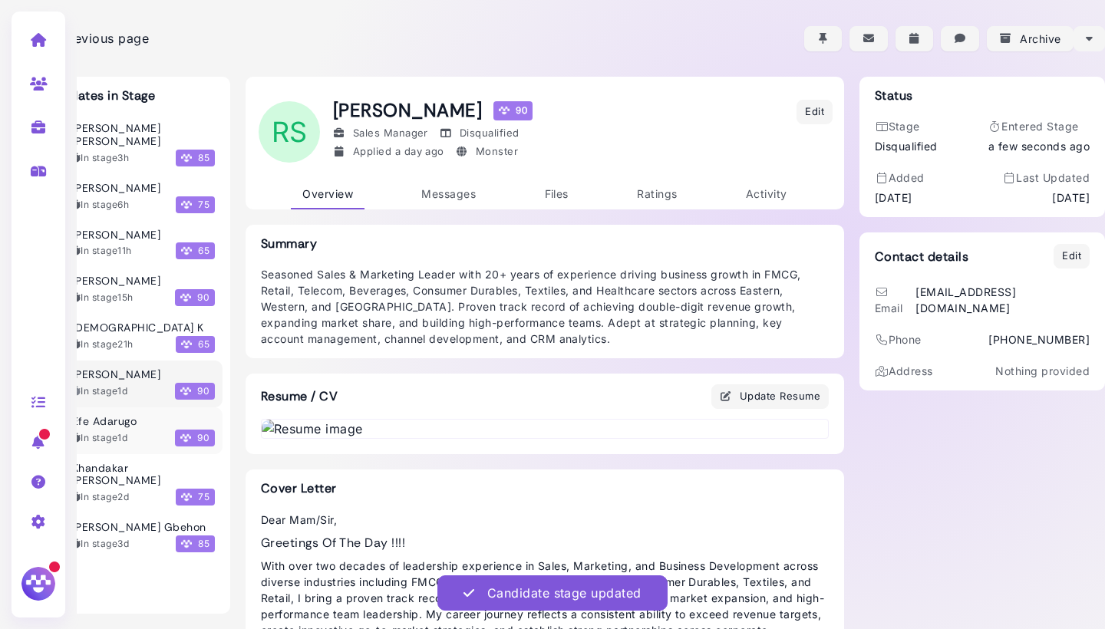
click at [134, 415] on div "Efe Adarugo In stage 1d 90" at bounding box center [143, 430] width 143 height 31
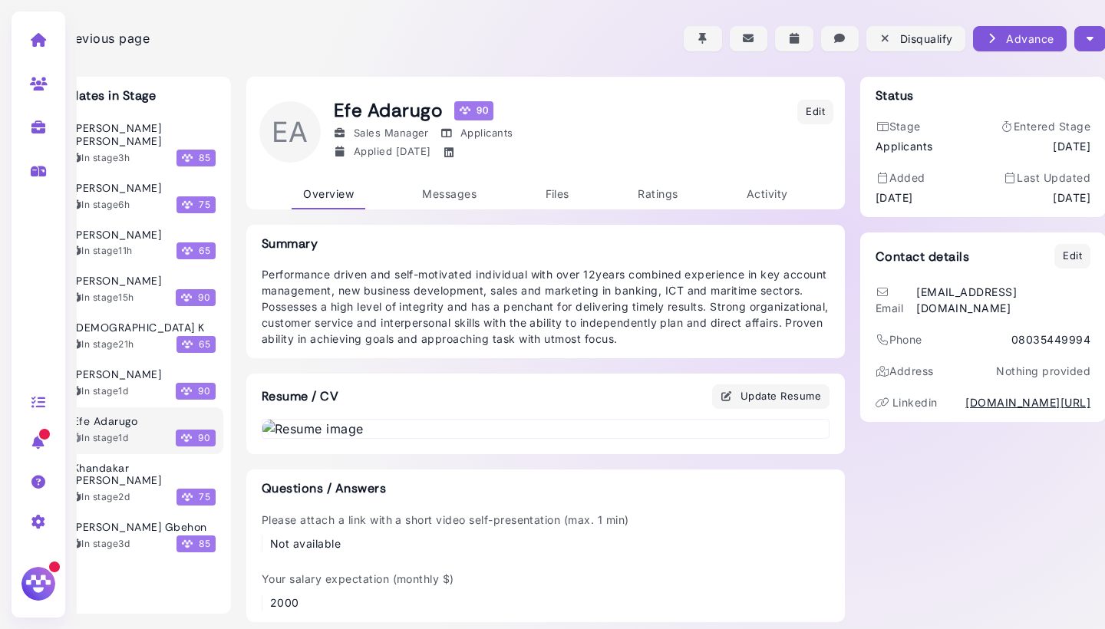
scroll to position [0, 53]
click at [1088, 46] on icon "button" at bounding box center [1090, 39] width 7 height 16
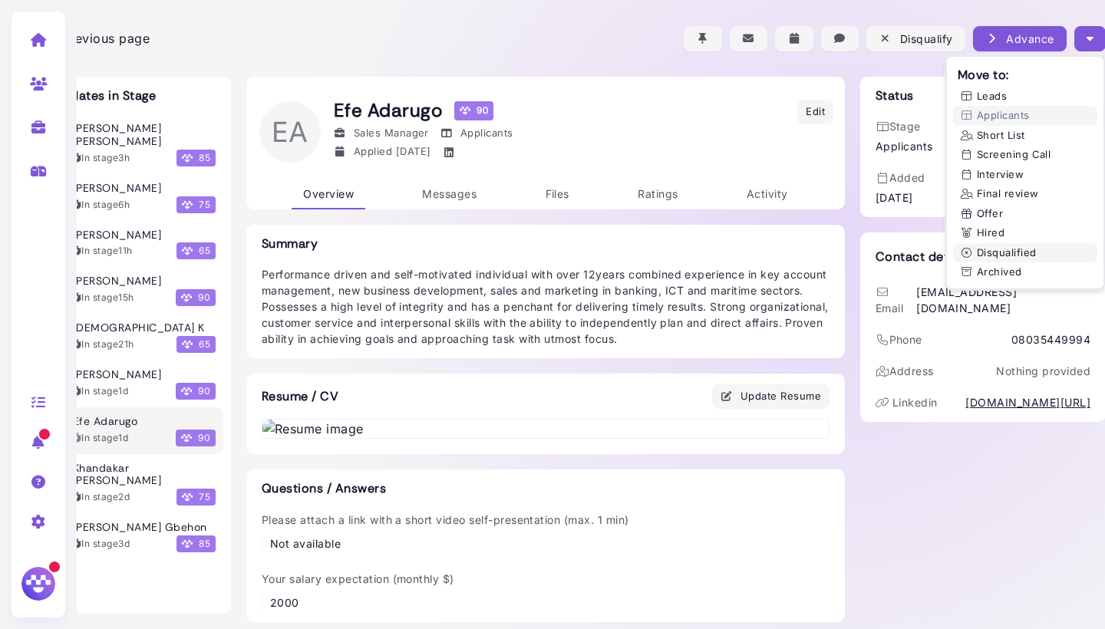
click at [1017, 253] on button "Disqualified" at bounding box center [1025, 253] width 144 height 20
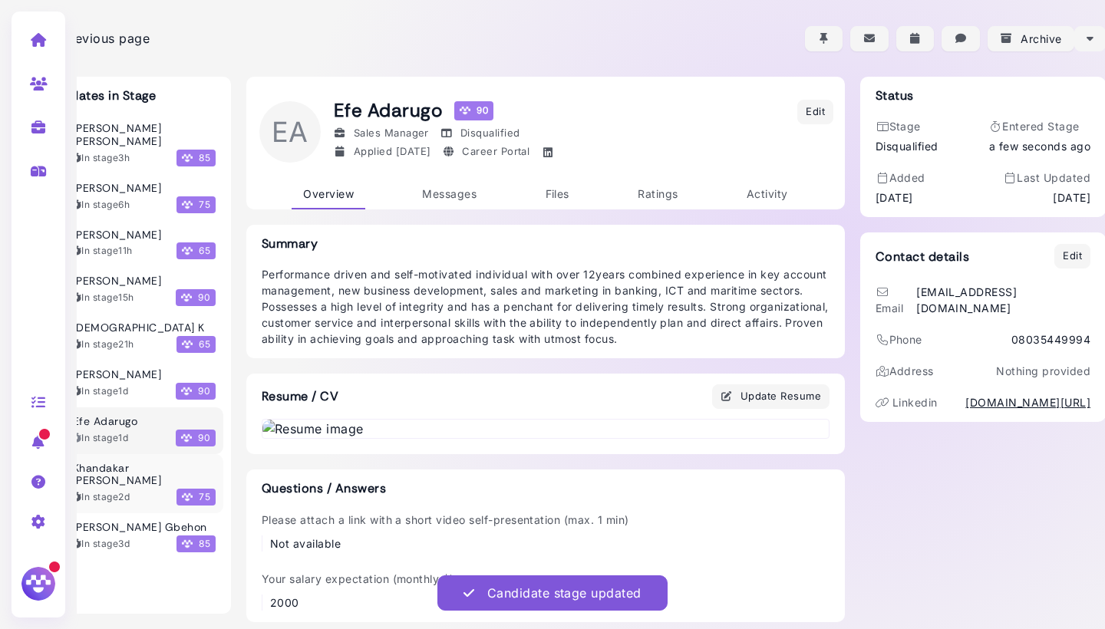
click at [127, 491] on time "2d" at bounding box center [124, 497] width 12 height 12
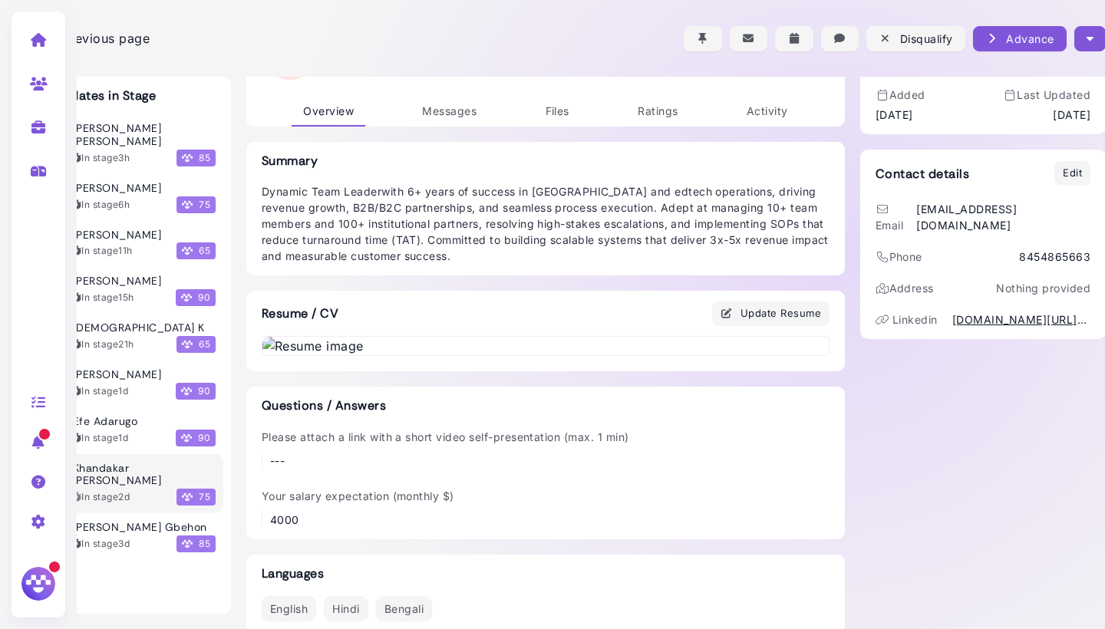
click at [1085, 41] on button "button" at bounding box center [1090, 38] width 31 height 25
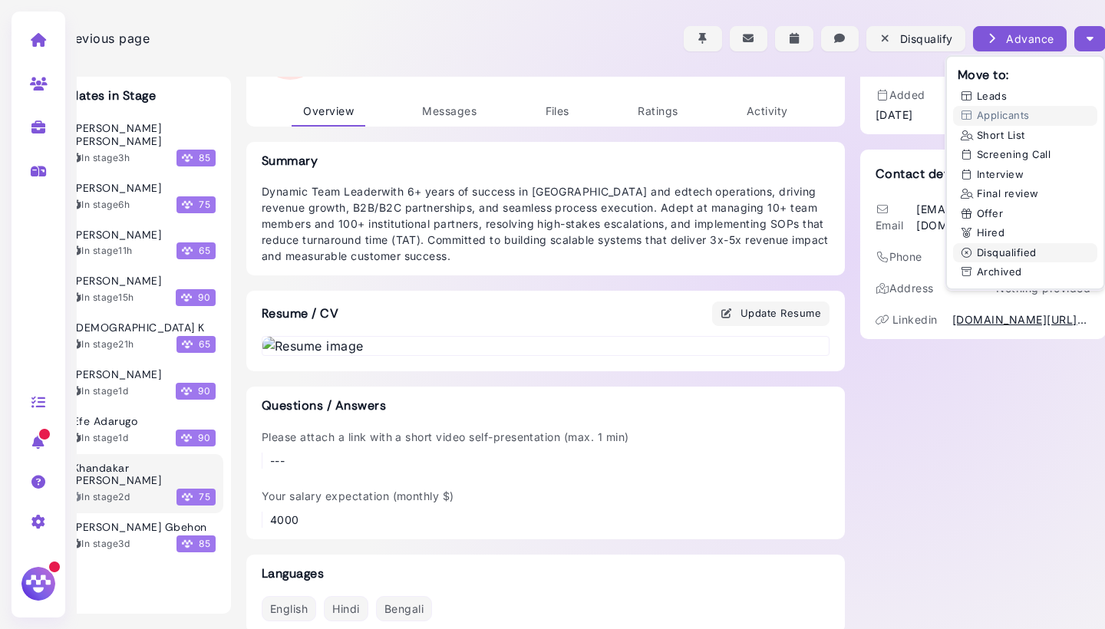
click at [979, 249] on button "Disqualified" at bounding box center [1025, 253] width 144 height 20
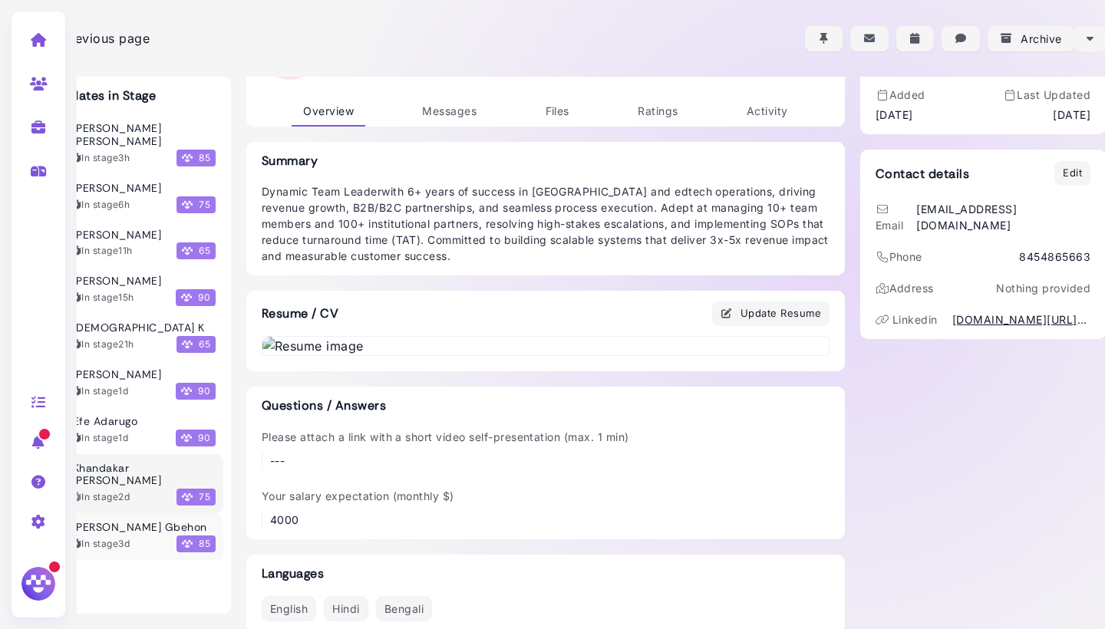
click at [127, 538] on time "3d" at bounding box center [124, 544] width 12 height 12
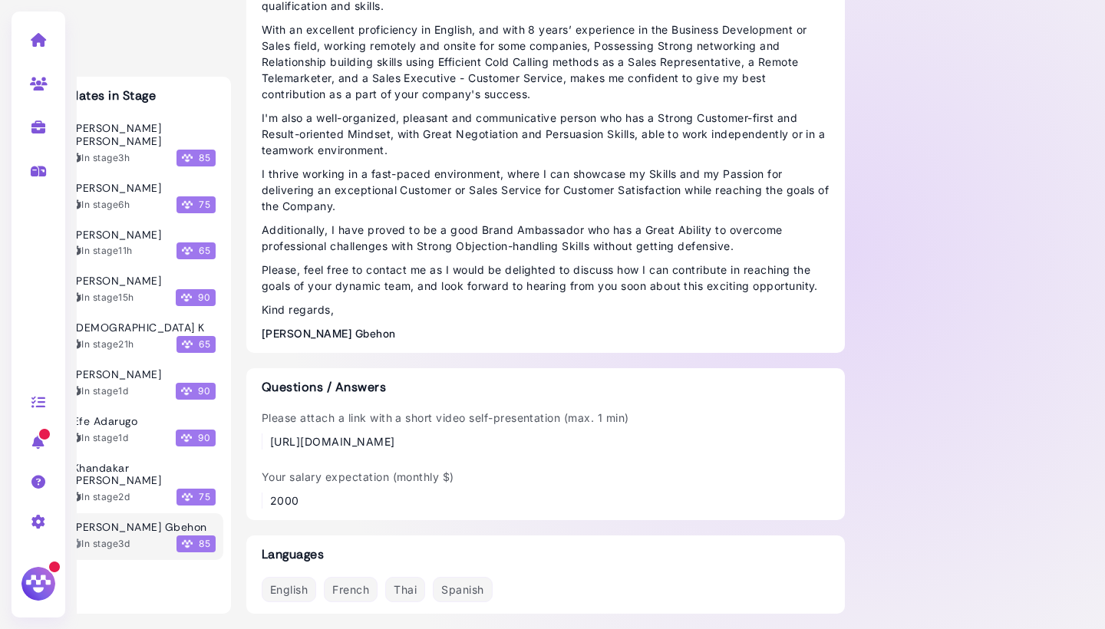
scroll to position [1584, 53]
drag, startPoint x: 368, startPoint y: 444, endPoint x: 269, endPoint y: 429, distance: 100.2
click at [269, 434] on div "https://www.loom.com/share/b76224b7d16742b3bac7e3f9ebb8f265?sid=1b2ca1ec-c58d-4…" at bounding box center [446, 442] width 368 height 16
copy div "https://www.loom.com/share/b76224b7d16742b3bac7e3f9ebb8f265?sid=1b2ca1ec-c58d-4…"
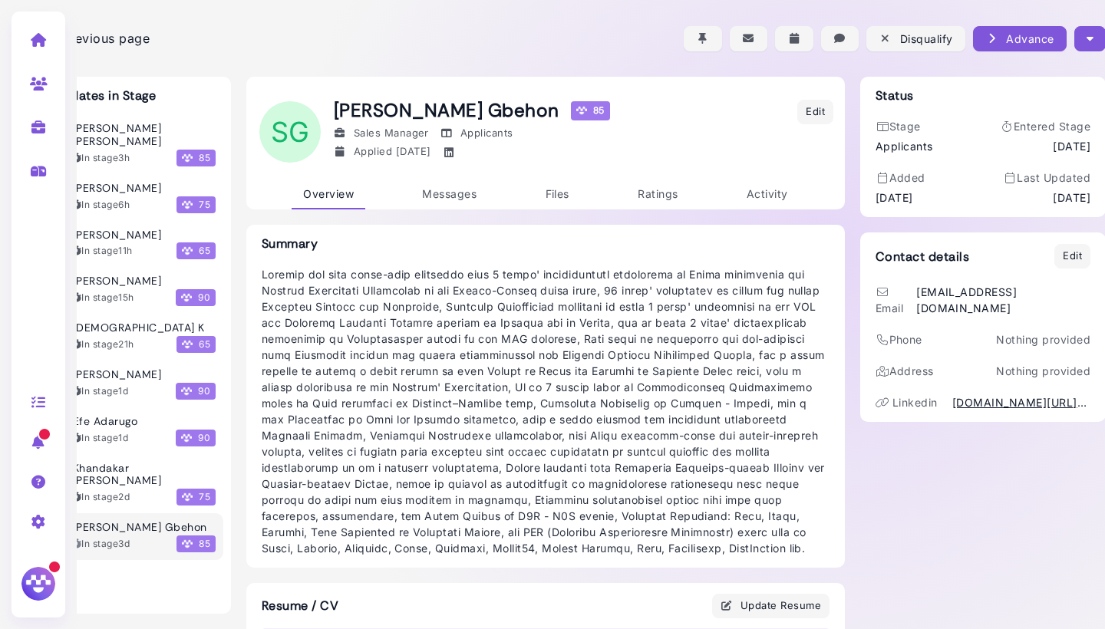
scroll to position [0, 53]
click at [1090, 34] on icon "button" at bounding box center [1090, 39] width 7 height 16
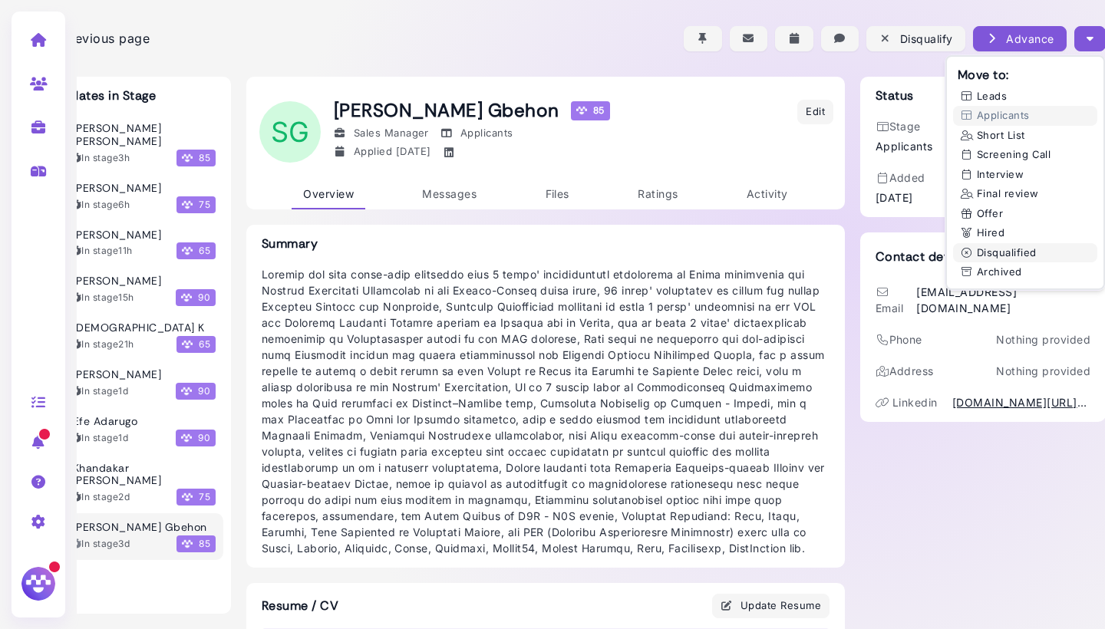
click at [1026, 255] on button "Disqualified" at bounding box center [1025, 253] width 144 height 20
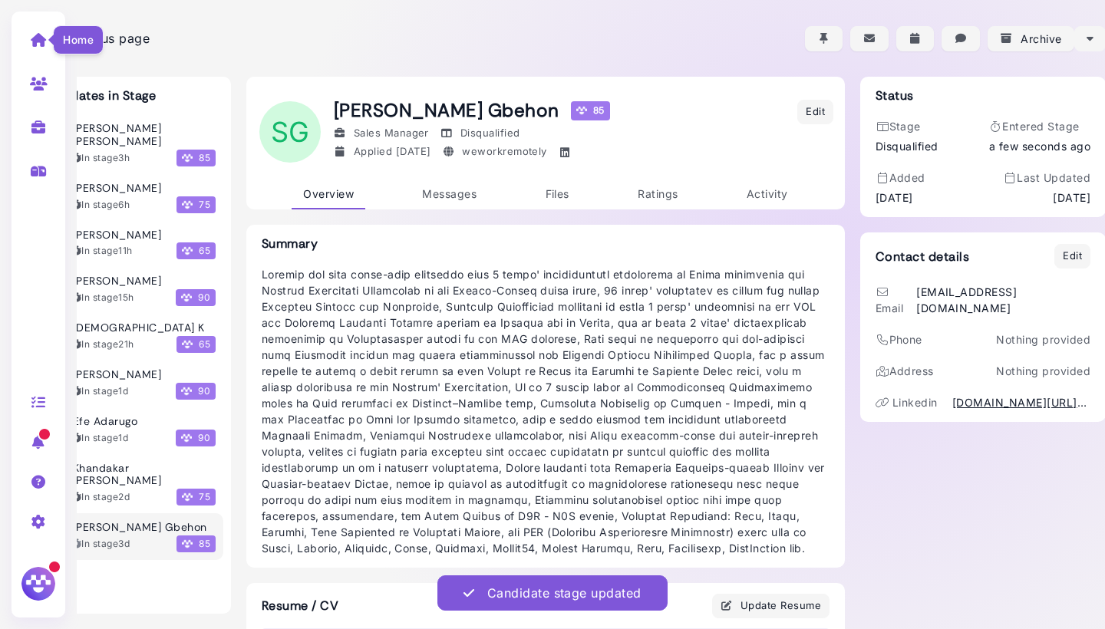
click at [38, 36] on icon at bounding box center [39, 40] width 18 height 14
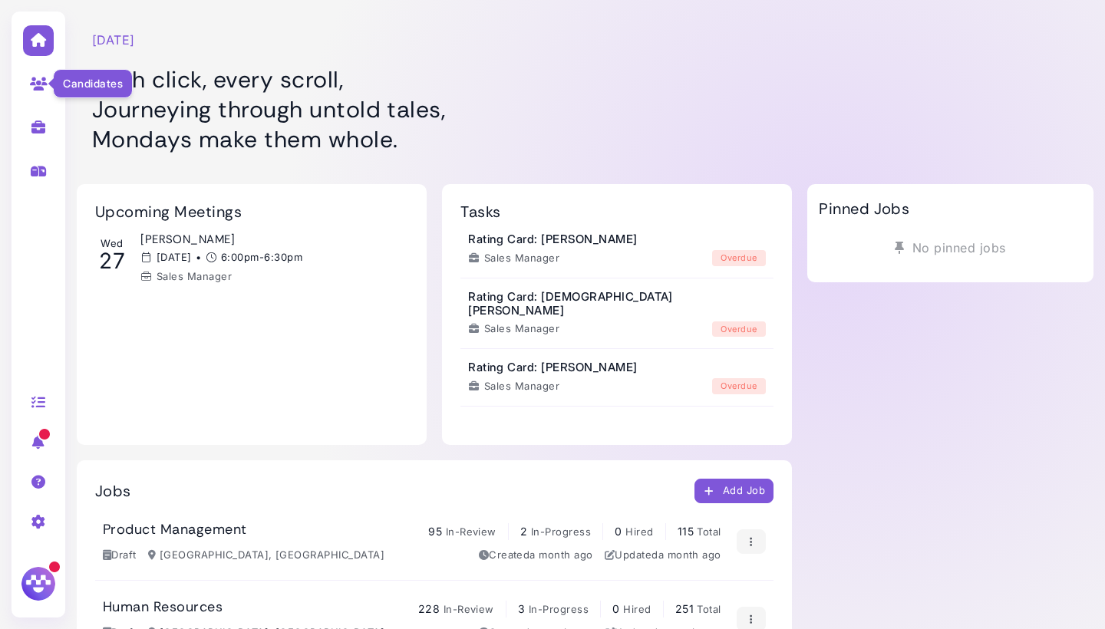
click at [33, 81] on icon at bounding box center [39, 84] width 18 height 14
select select "**********"
select select "**"
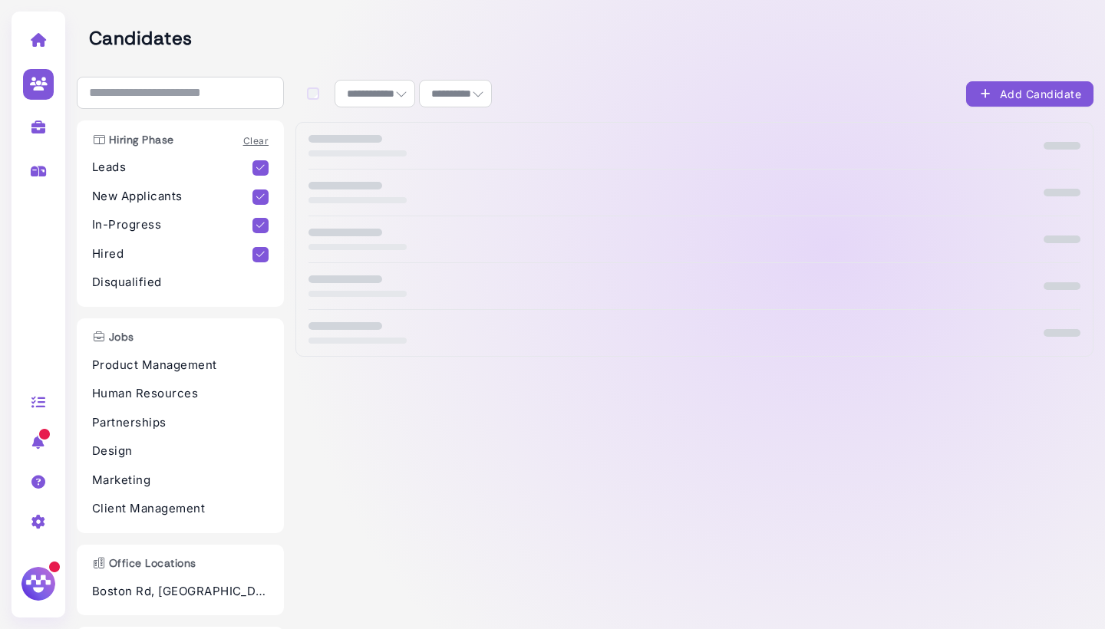
click at [41, 133] on icon at bounding box center [39, 128] width 18 height 14
select select "**********"
select select "**"
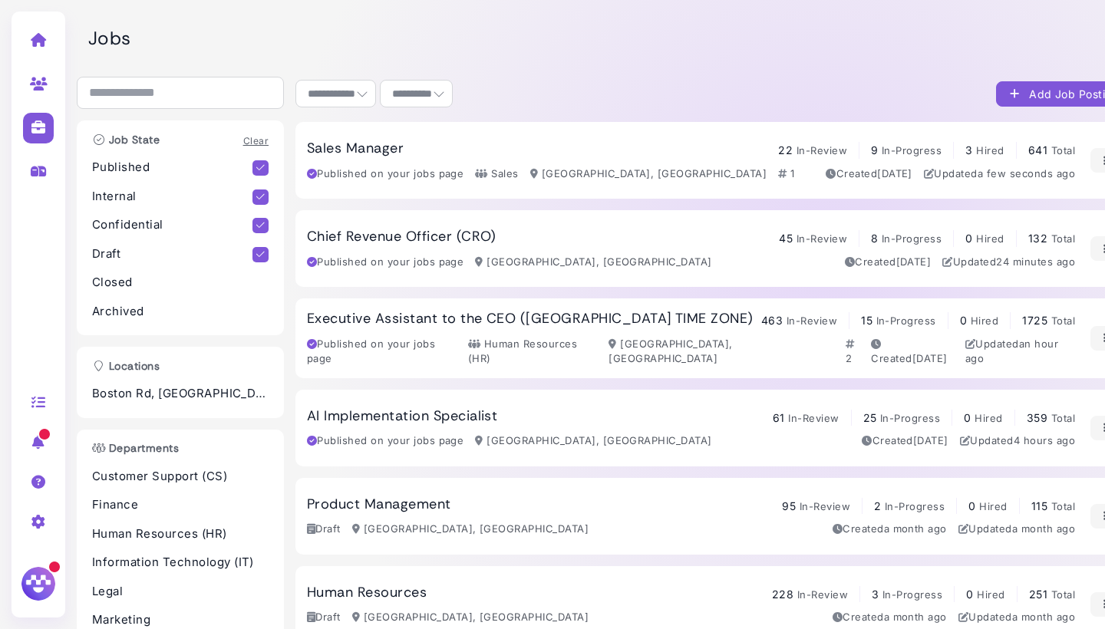
click at [366, 142] on h3 "Sales Manager" at bounding box center [355, 148] width 97 height 17
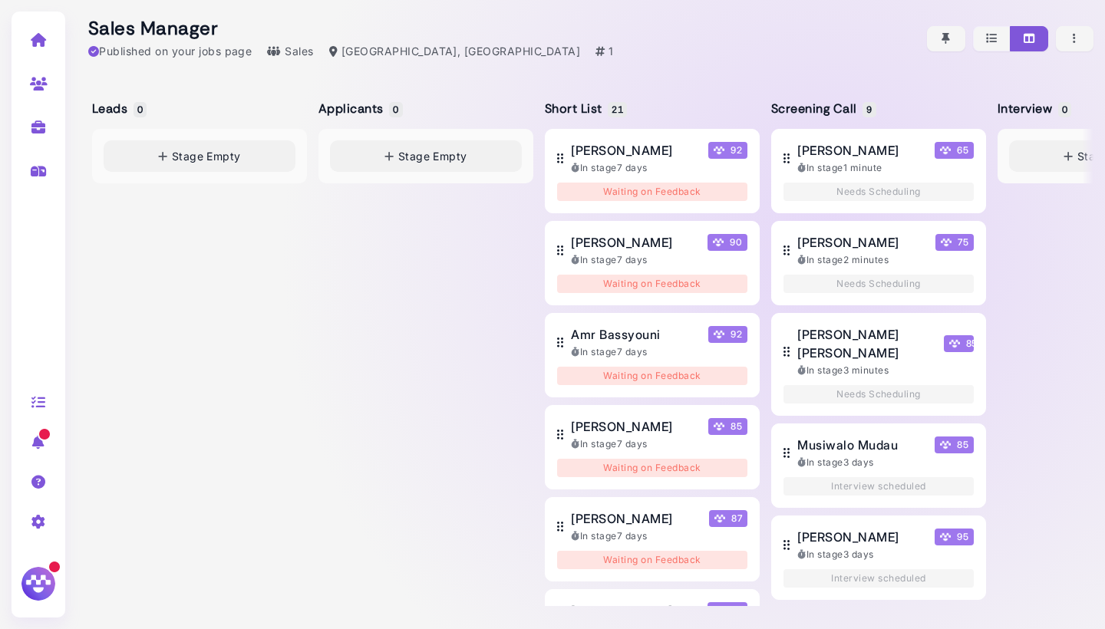
click at [36, 136] on link at bounding box center [39, 127] width 48 height 40
select select "**********"
select select "**"
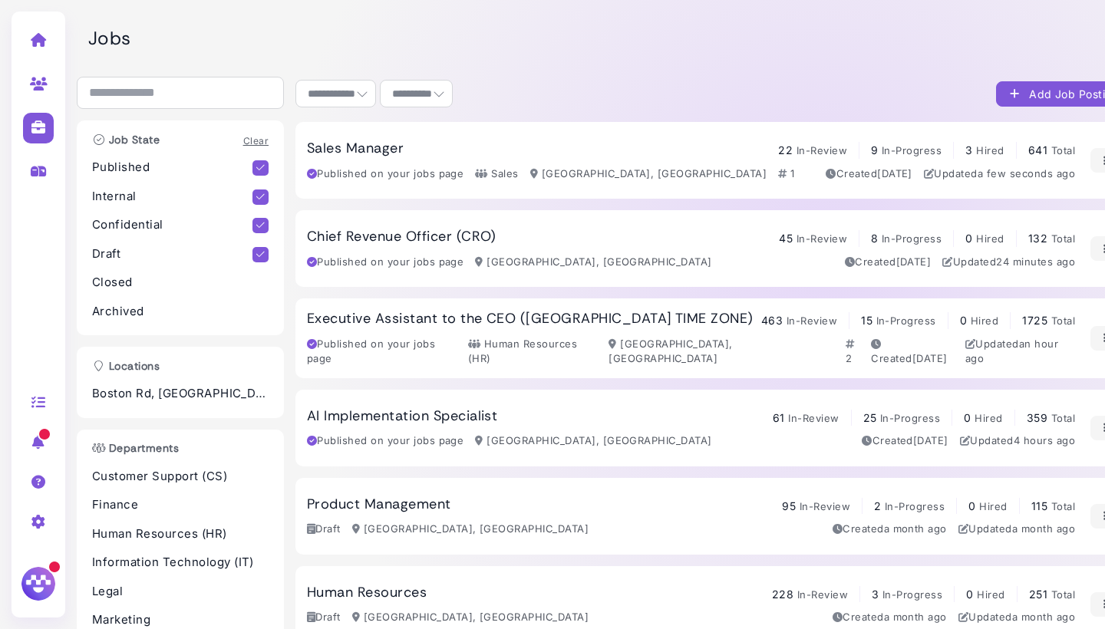
click at [260, 255] on icon at bounding box center [261, 254] width 16 height 15
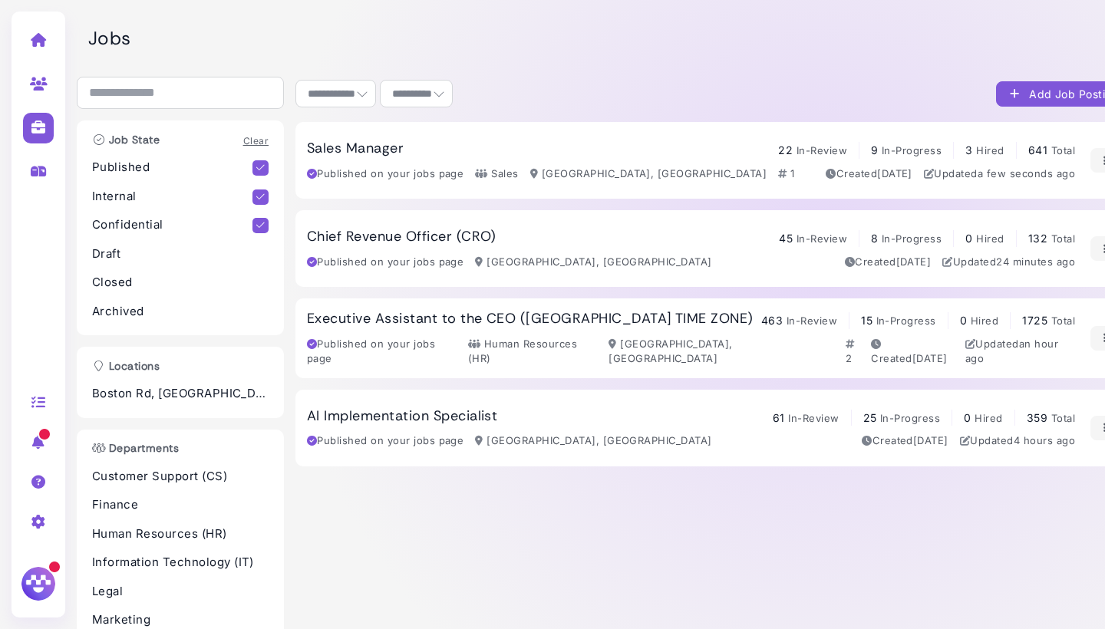
click at [261, 221] on icon at bounding box center [261, 225] width 16 height 15
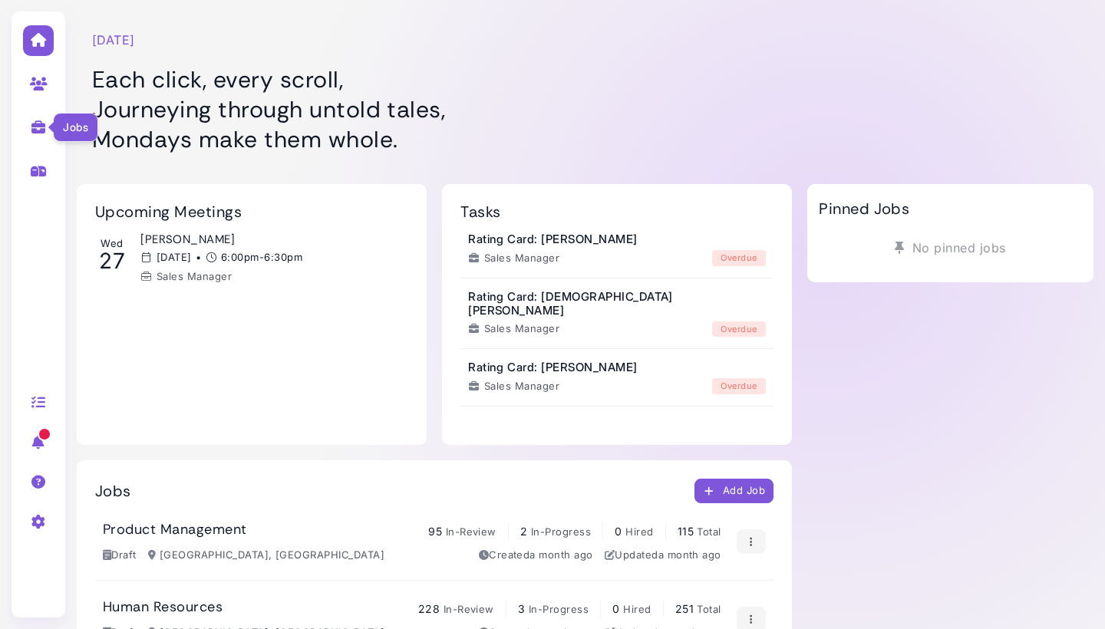
click at [38, 121] on icon at bounding box center [39, 128] width 18 height 14
select select "**********"
select select "**"
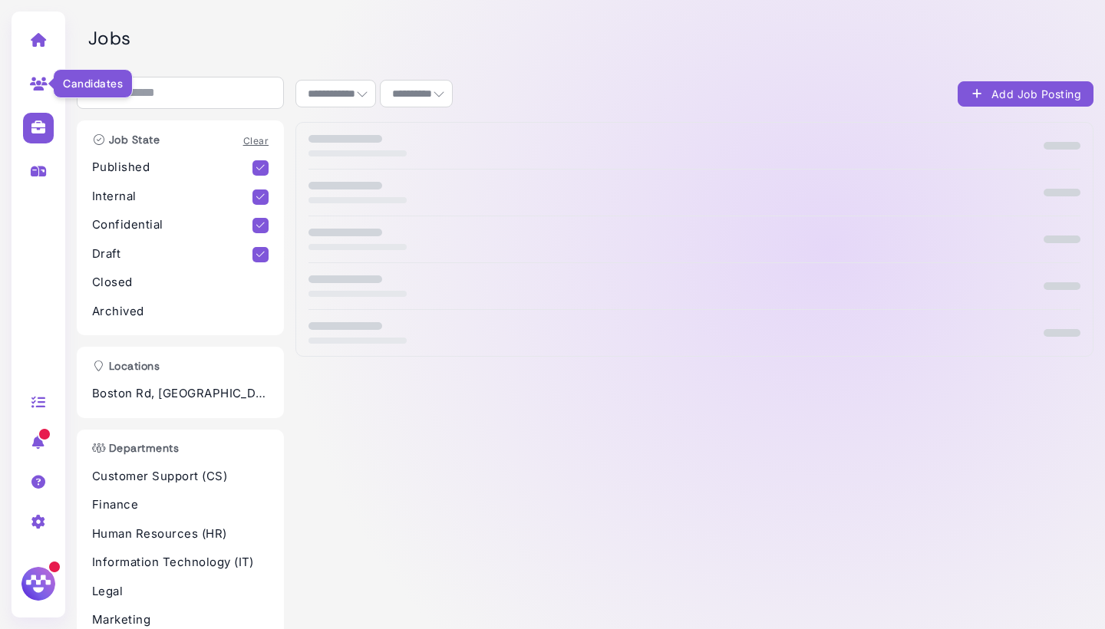
click at [42, 82] on icon at bounding box center [39, 84] width 18 height 14
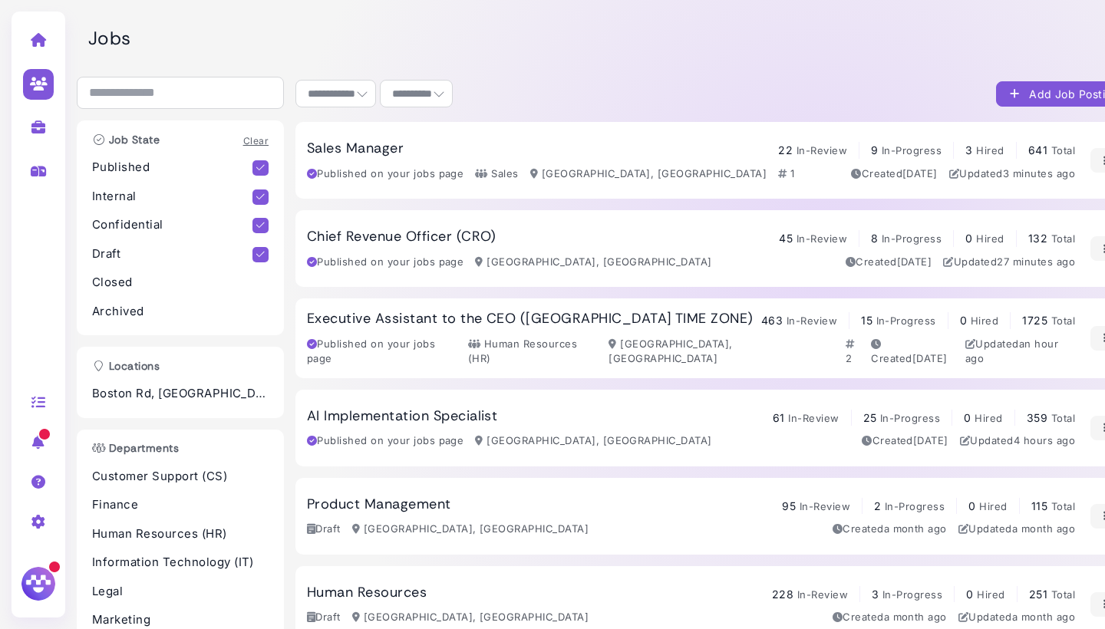
select select "**********"
select select "**"
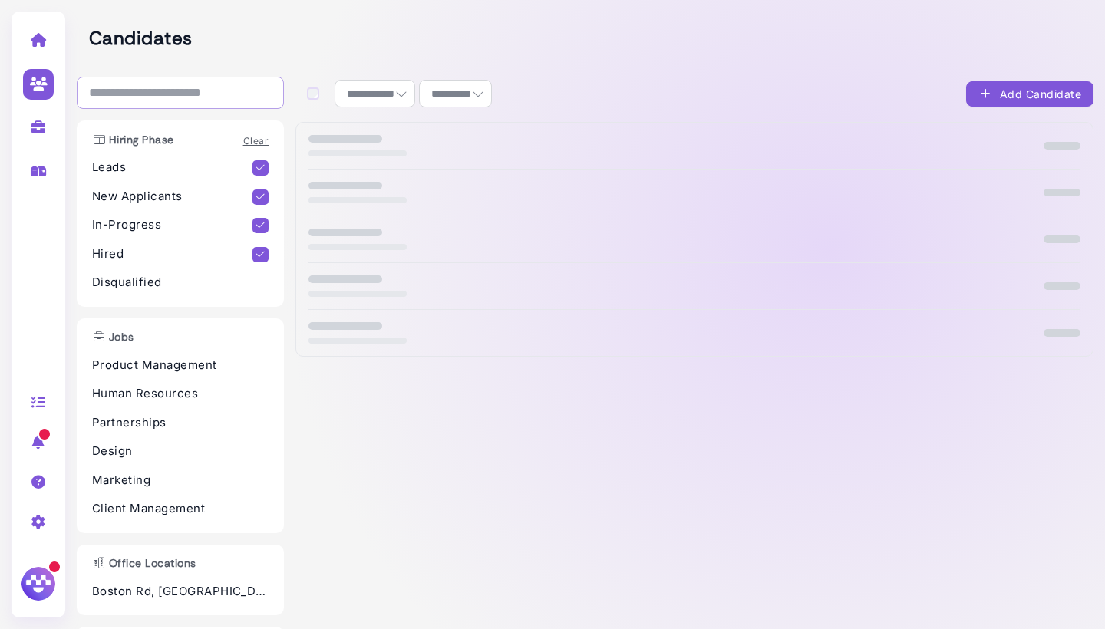
click at [221, 94] on input "search" at bounding box center [180, 93] width 207 height 32
paste input "**********"
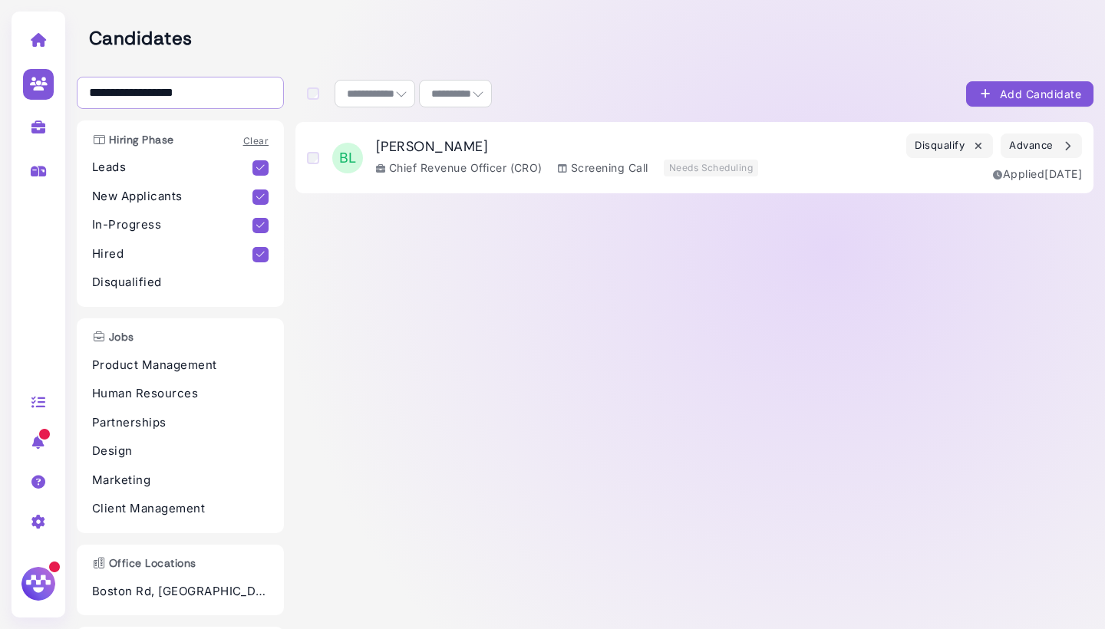
type input "**********"
click at [452, 156] on h3 "Brian LaValle" at bounding box center [567, 147] width 382 height 17
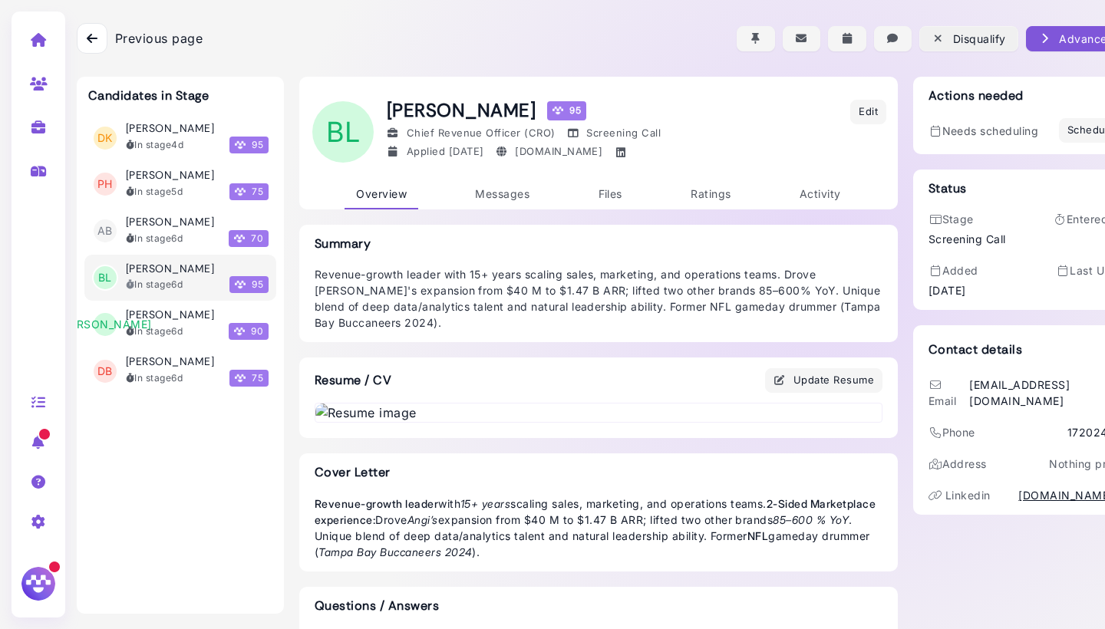
click at [975, 33] on div "Disqualify" at bounding box center [969, 39] width 74 height 16
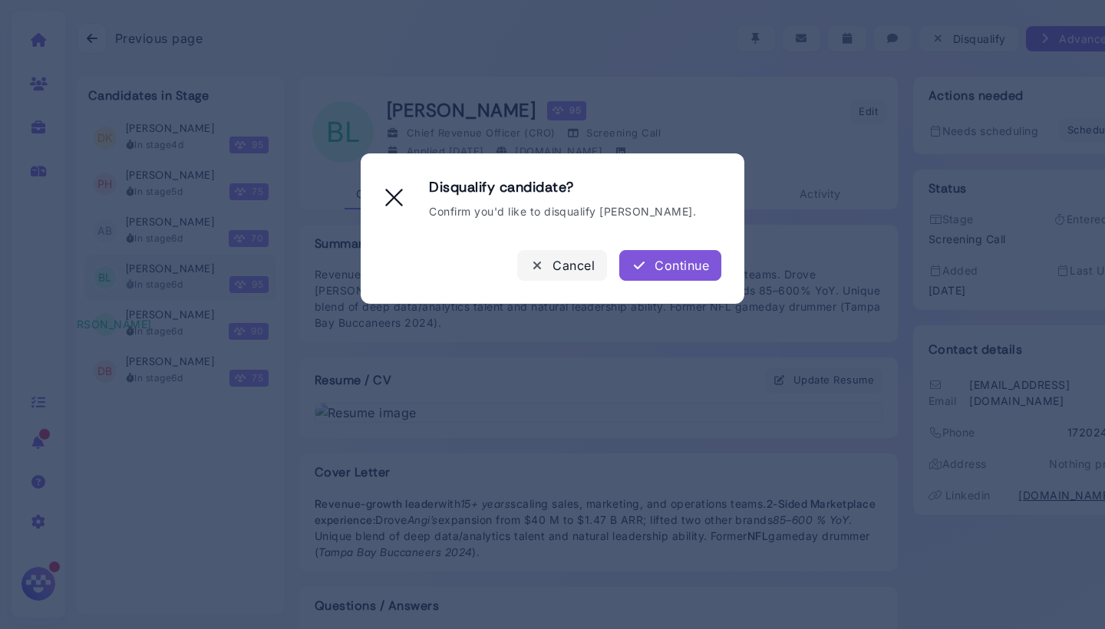
click at [665, 281] on dialog "Disqualify candidate? Confirm you'd like to disqualify Brian LaValle. Cancel Co…" at bounding box center [553, 229] width 384 height 150
click at [675, 261] on div "Continue" at bounding box center [671, 265] width 78 height 18
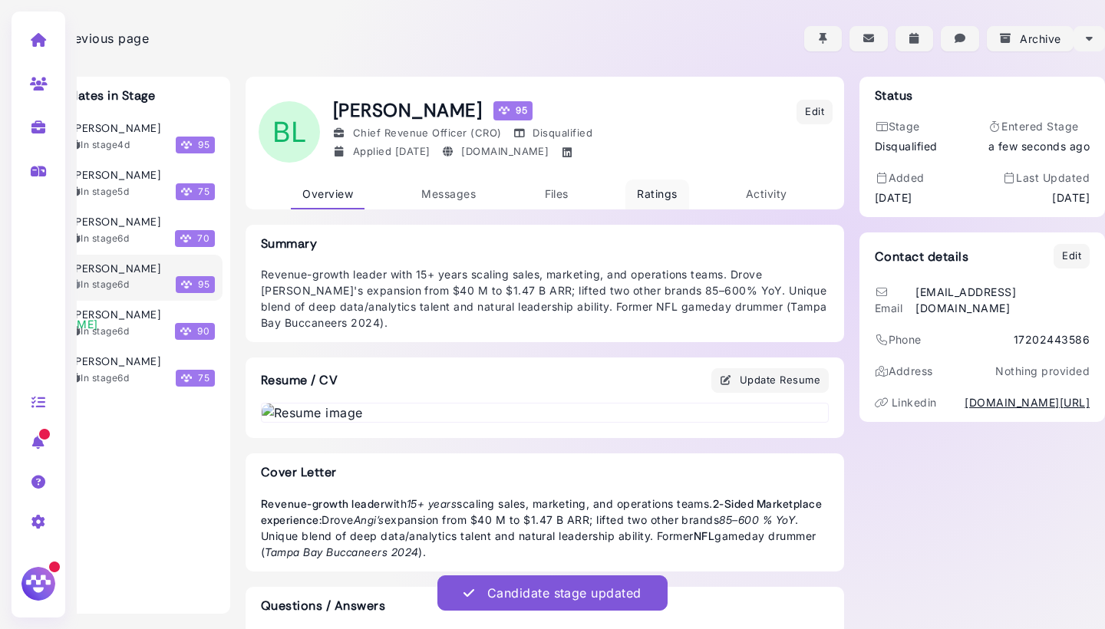
scroll to position [0, 54]
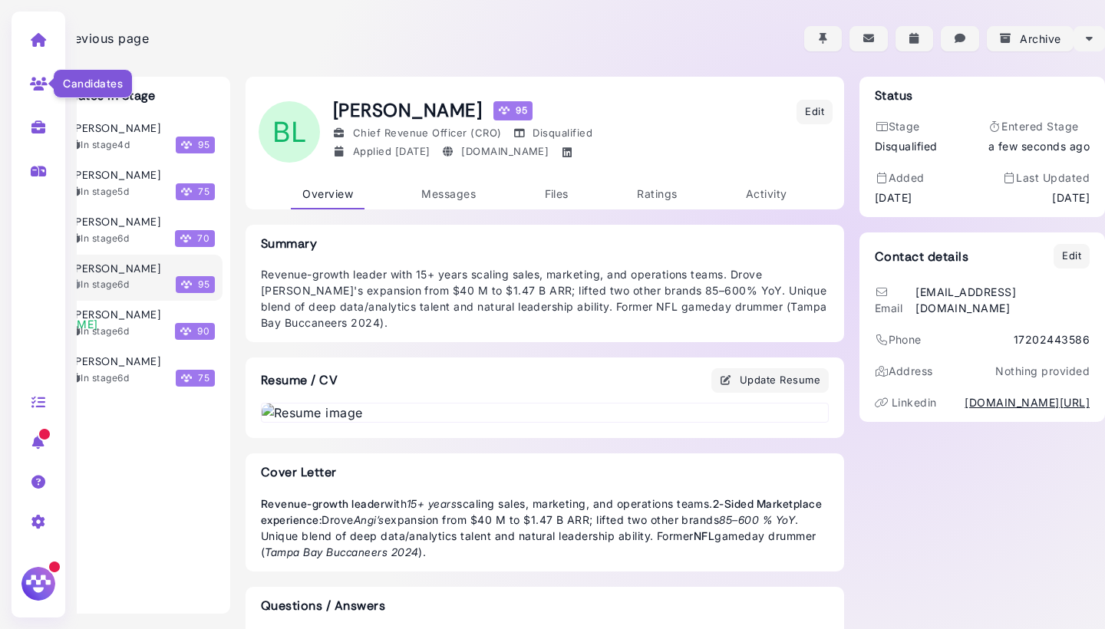
click at [31, 88] on icon at bounding box center [39, 84] width 18 height 14
select select "**********"
select select "**"
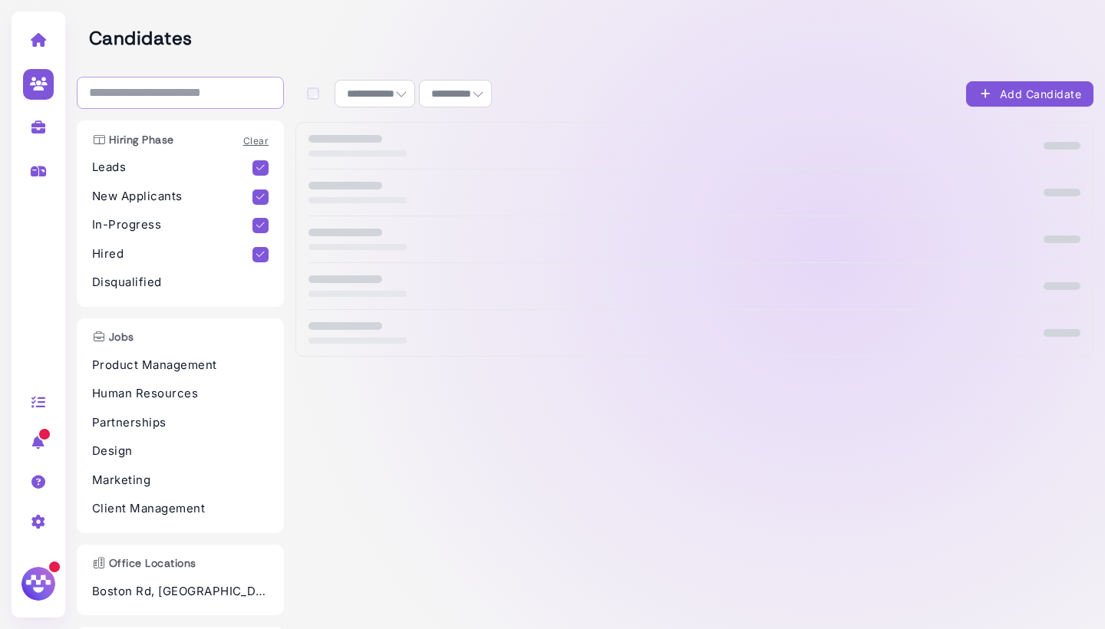
click at [220, 92] on input "search" at bounding box center [180, 93] width 207 height 32
paste input "**********"
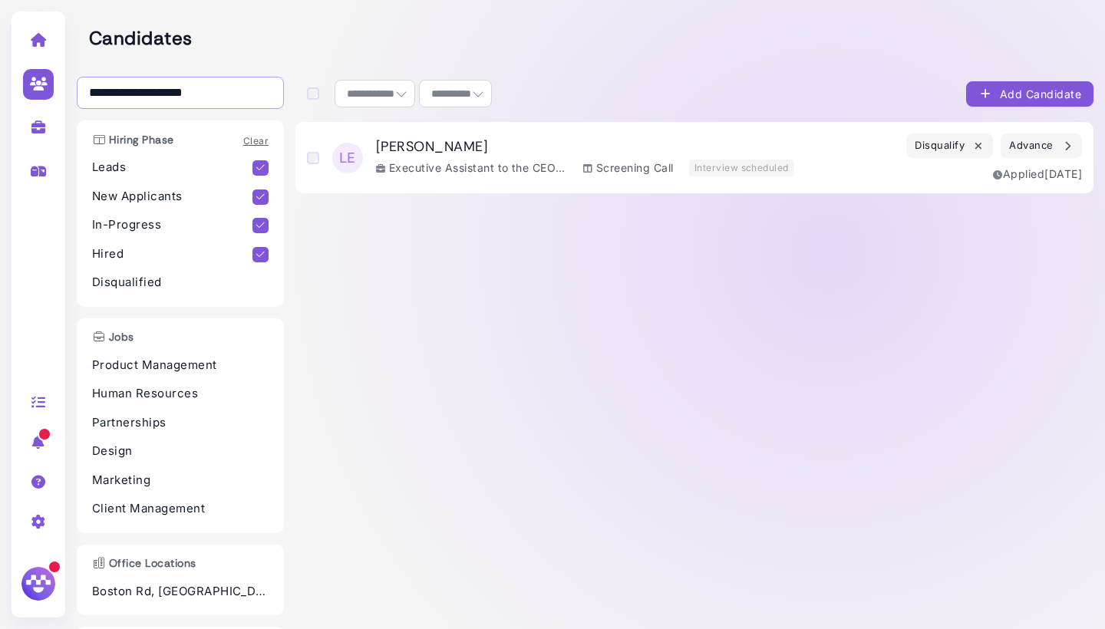
type input "**********"
click at [477, 150] on h3 "Lisa Els" at bounding box center [585, 147] width 418 height 17
